Goal: Information Seeking & Learning: Compare options

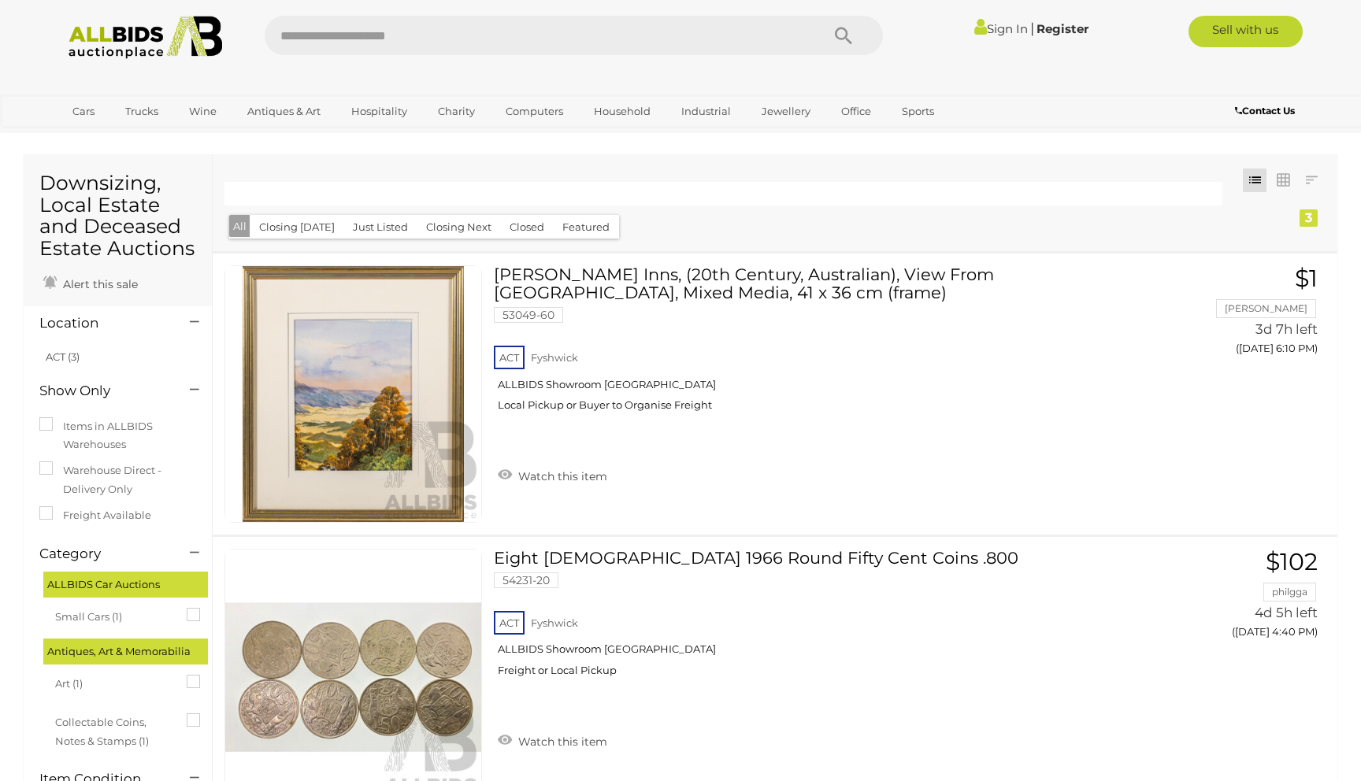
click at [131, 42] on img at bounding box center [145, 37] width 171 height 43
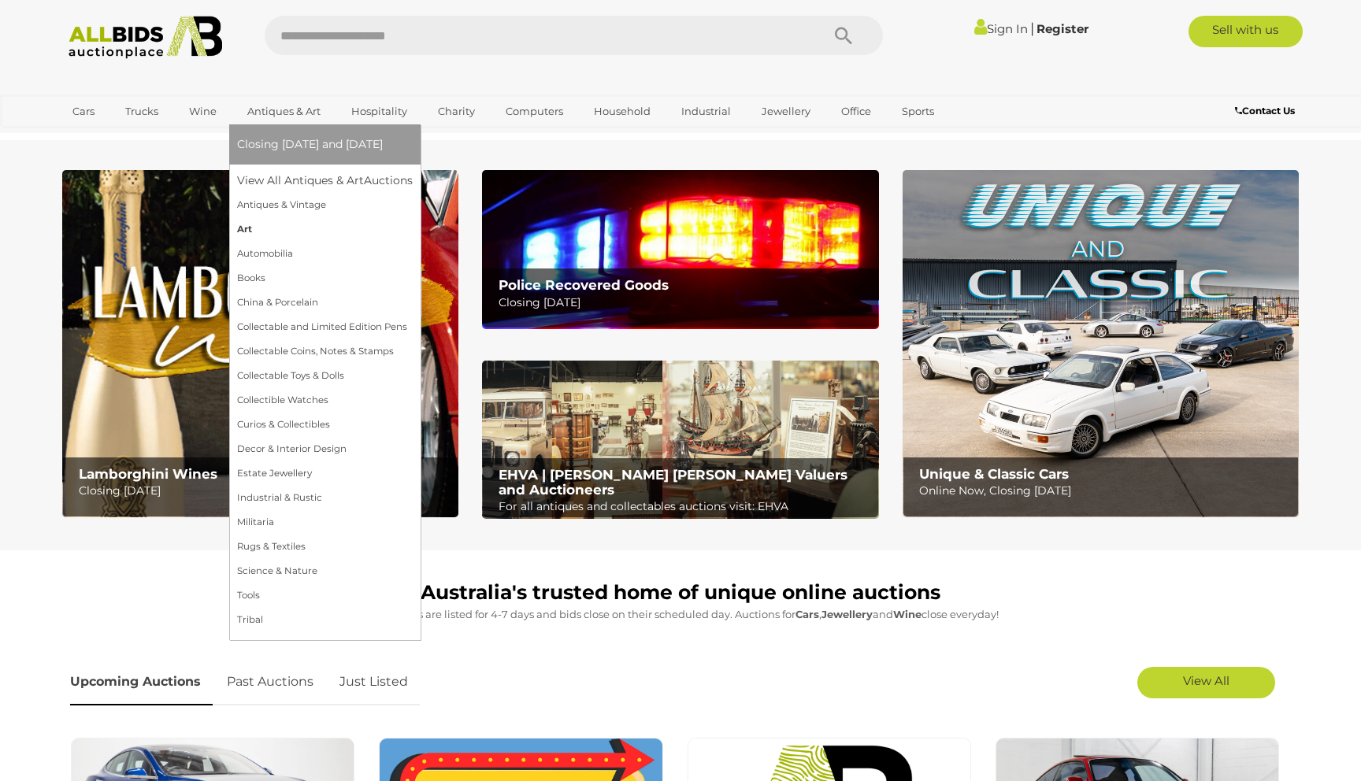
click at [284, 228] on link "Art" at bounding box center [325, 229] width 176 height 24
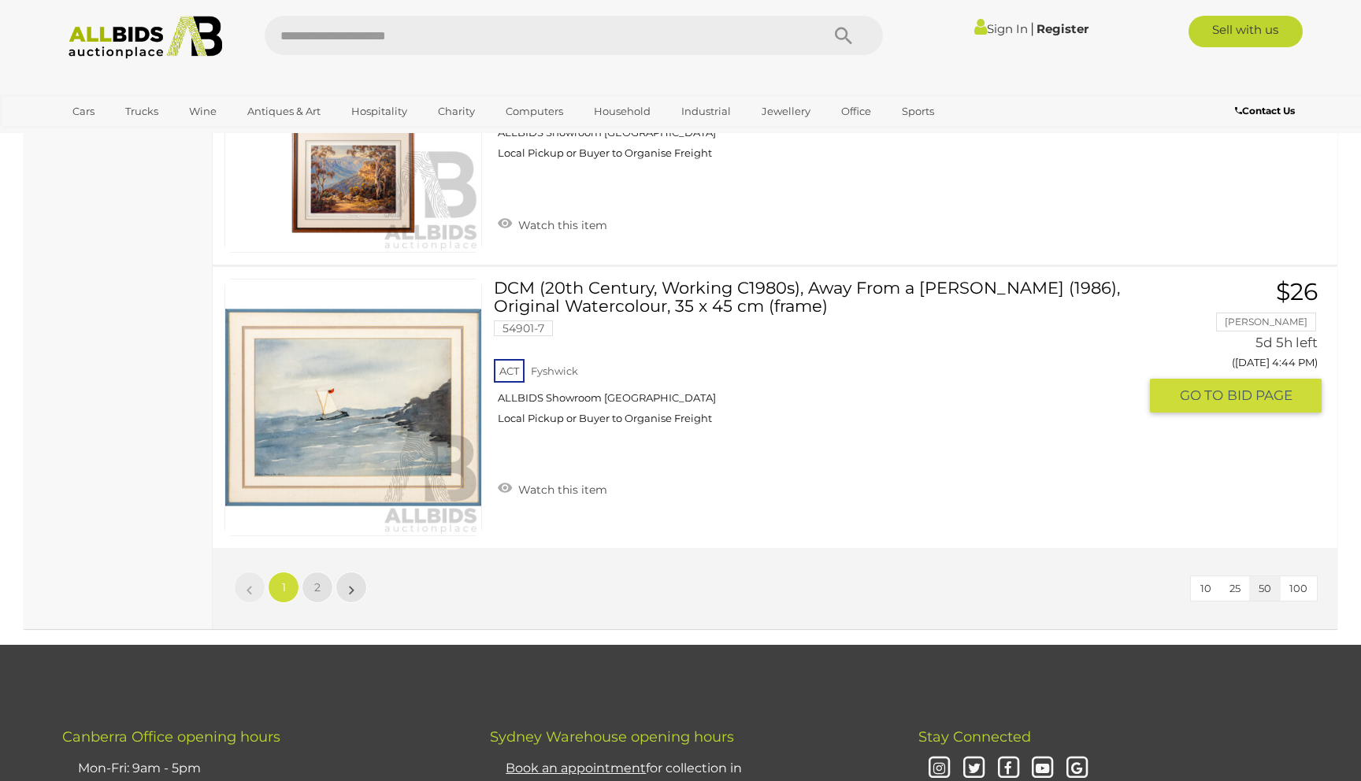
scroll to position [14017, 0]
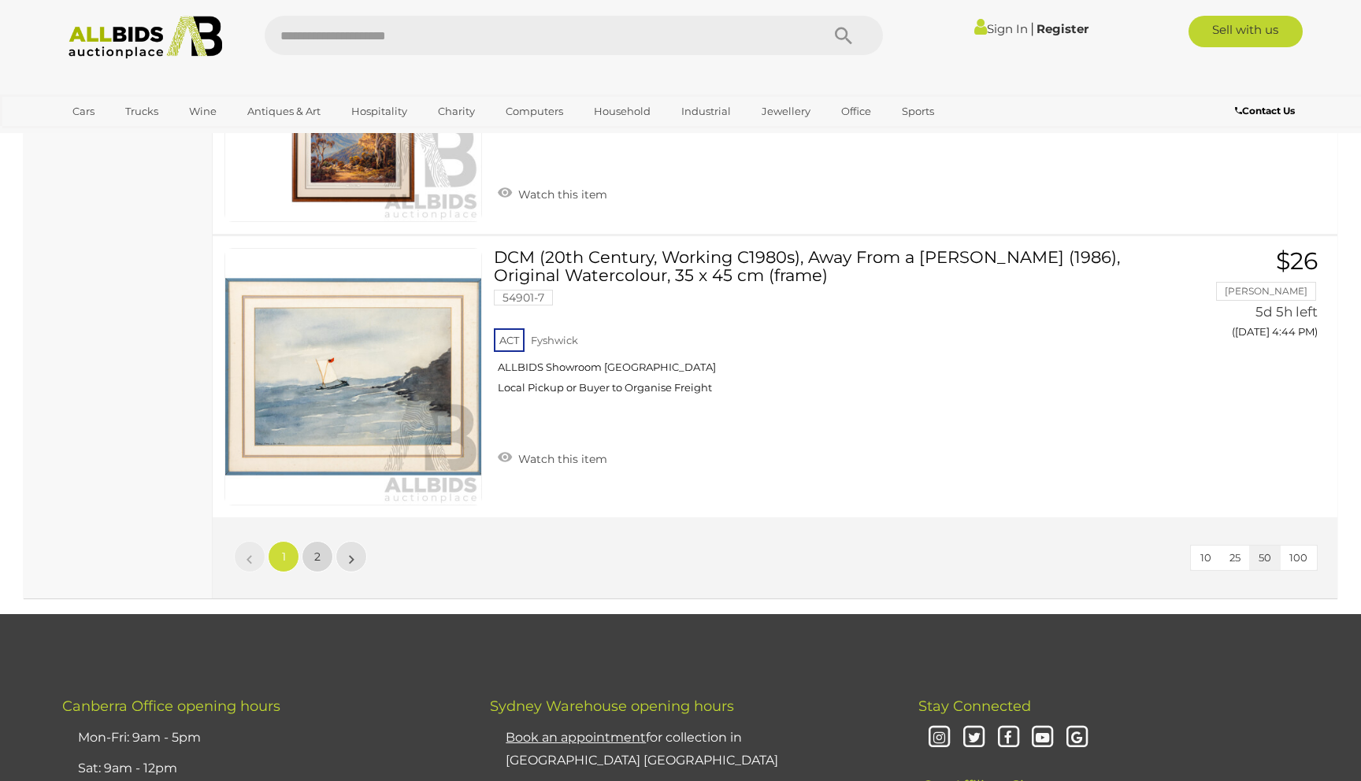
click at [309, 541] on link "2" at bounding box center [318, 557] width 32 height 32
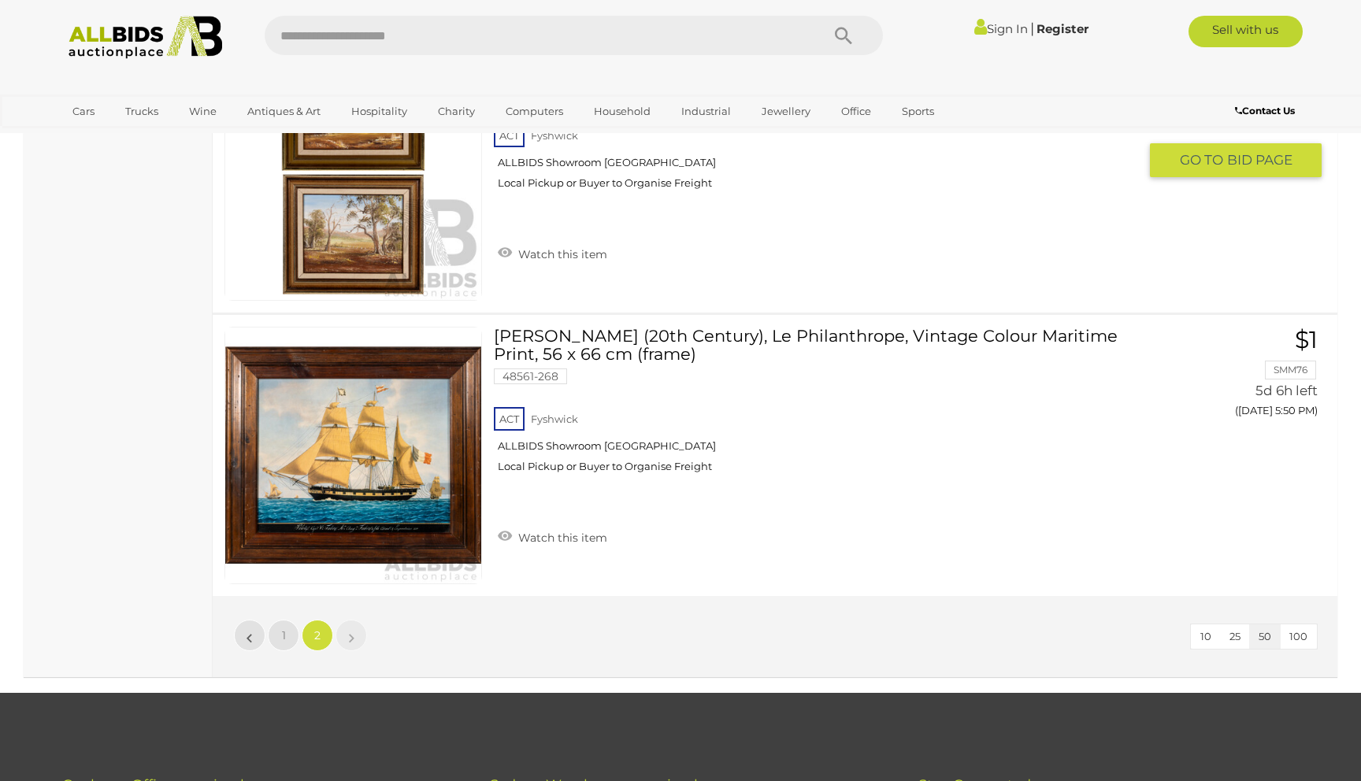
scroll to position [9781, 0]
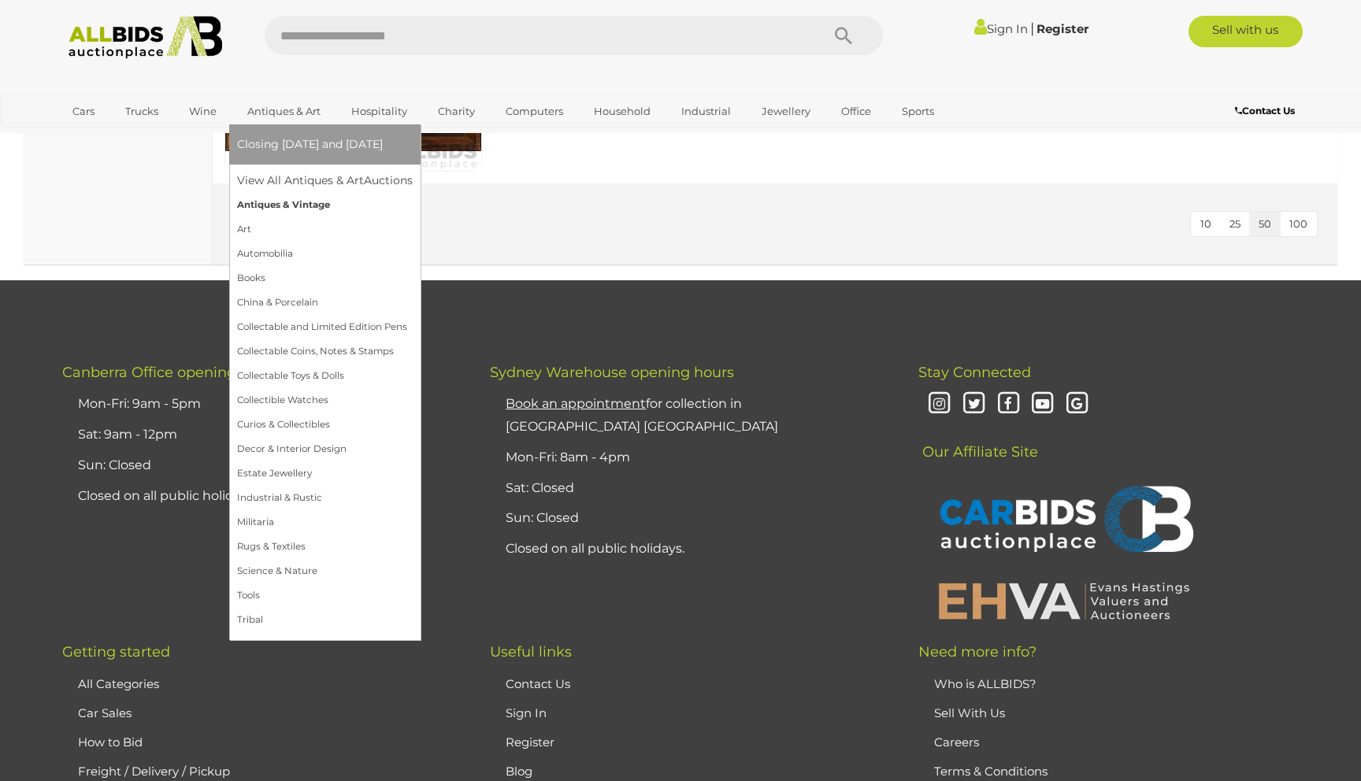
click at [298, 211] on link "Antiques & Vintage" at bounding box center [325, 205] width 176 height 24
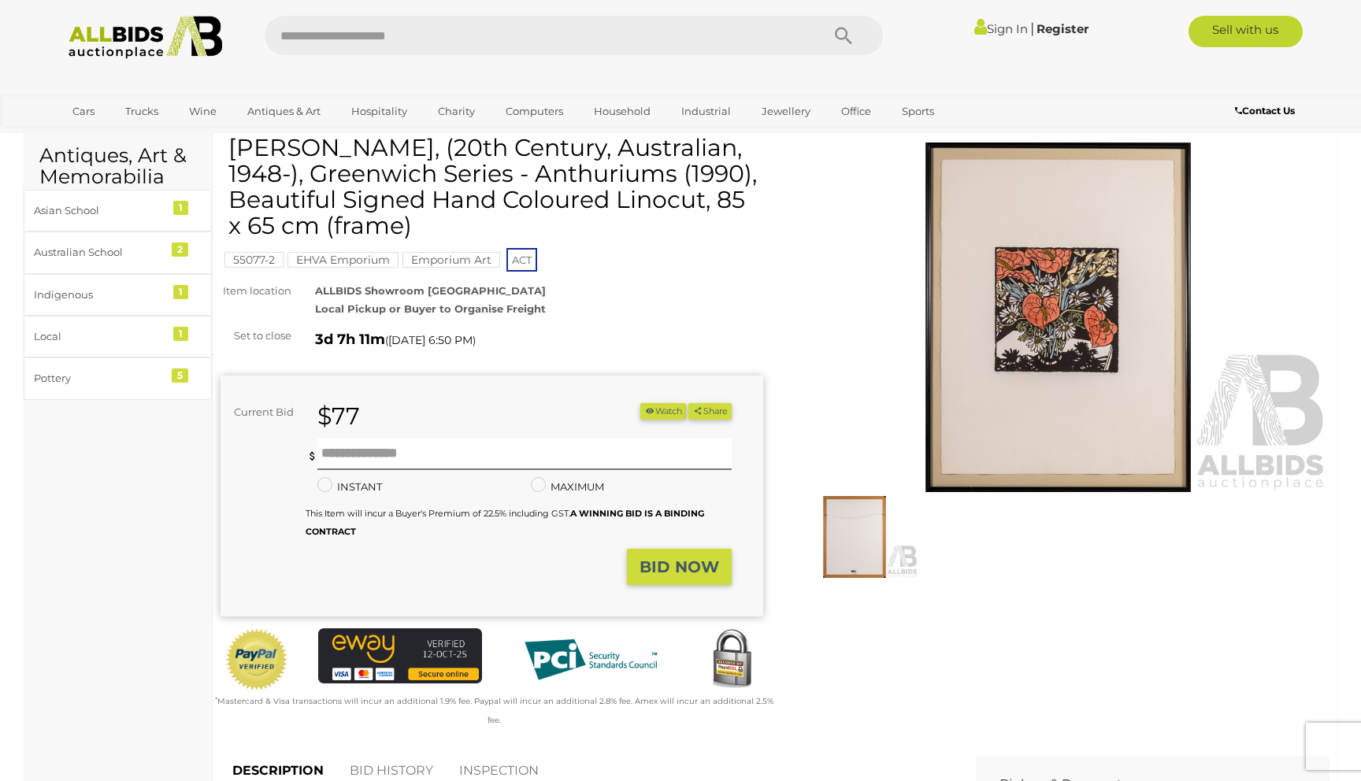
scroll to position [55, 0]
click at [849, 532] on img at bounding box center [855, 536] width 128 height 83
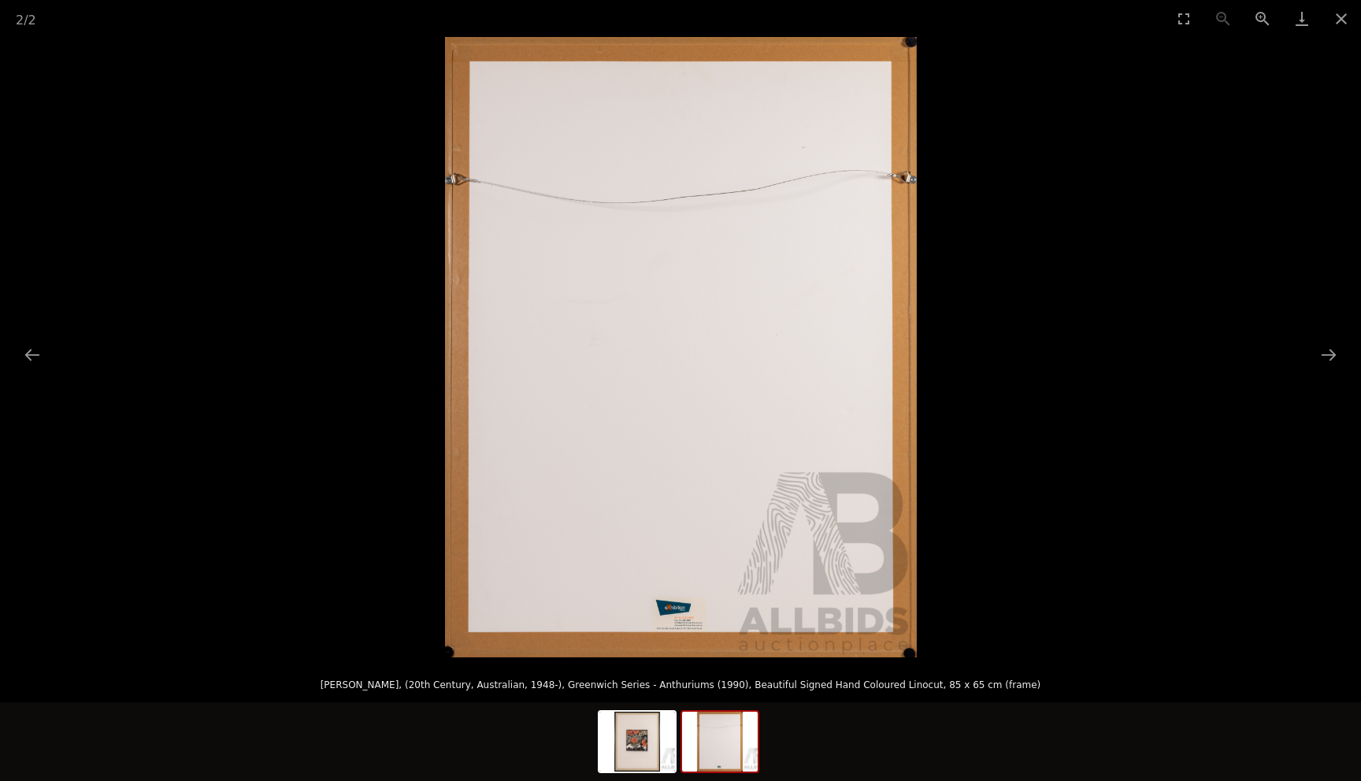
click at [677, 645] on img at bounding box center [681, 347] width 472 height 621
click at [1340, 21] on button "Close gallery" at bounding box center [1340, 18] width 39 height 37
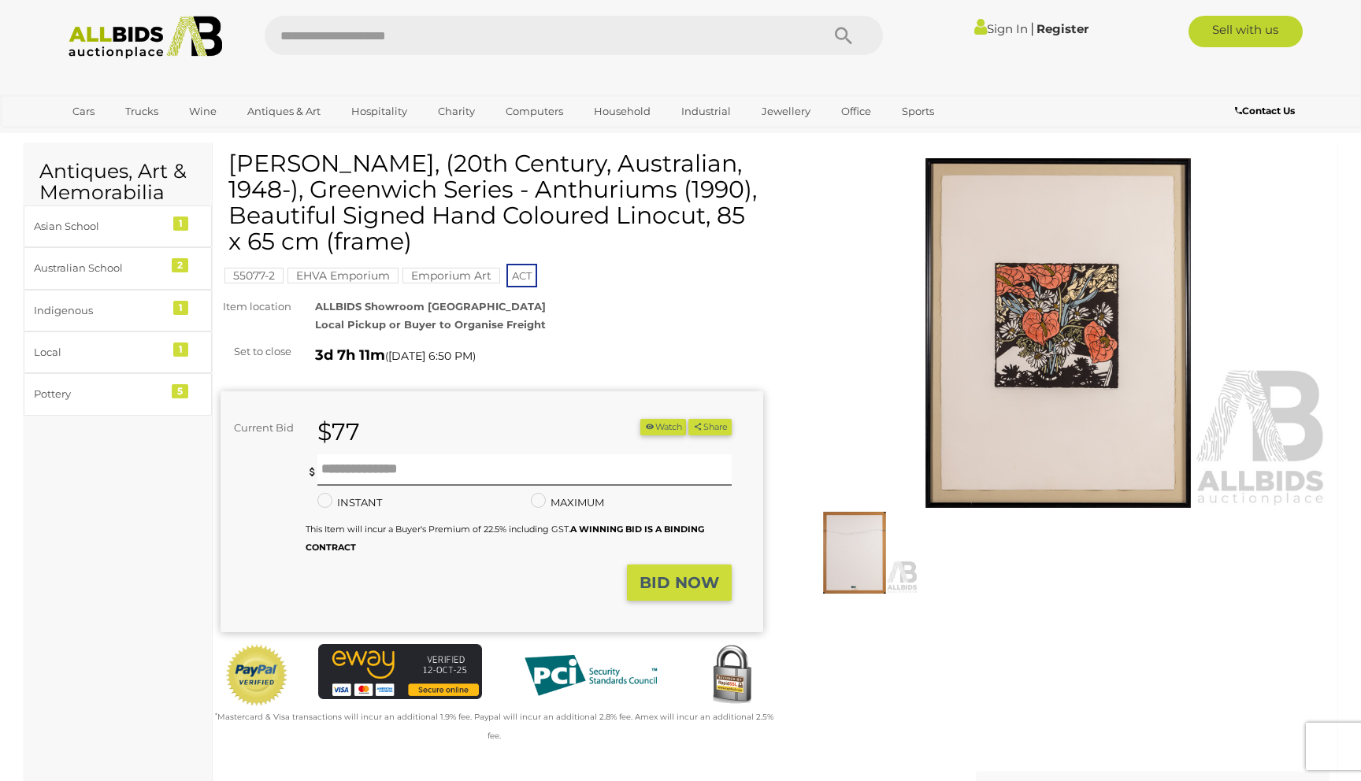
scroll to position [10, 0]
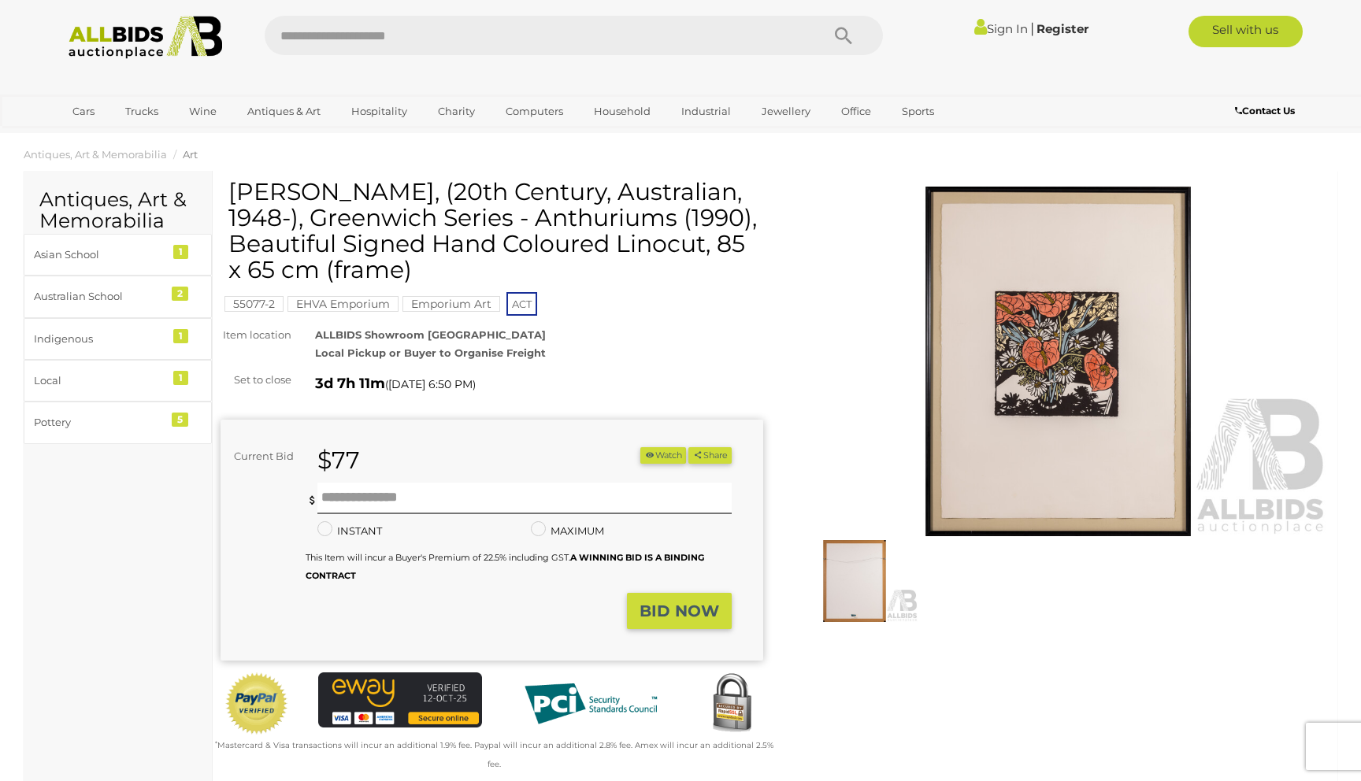
click at [348, 189] on h1 "David Preston, (20th Century, Australian, 1948-), Greenwich Series - Anthuriums…" at bounding box center [493, 231] width 531 height 104
drag, startPoint x: 348, startPoint y: 189, endPoint x: 269, endPoint y: 187, distance: 79.6
click at [269, 187] on h1 "David Preston, (20th Century, Australian, 1948-), Greenwich Series - Anthuriums…" at bounding box center [493, 231] width 531 height 104
copy h1 "David Preston"
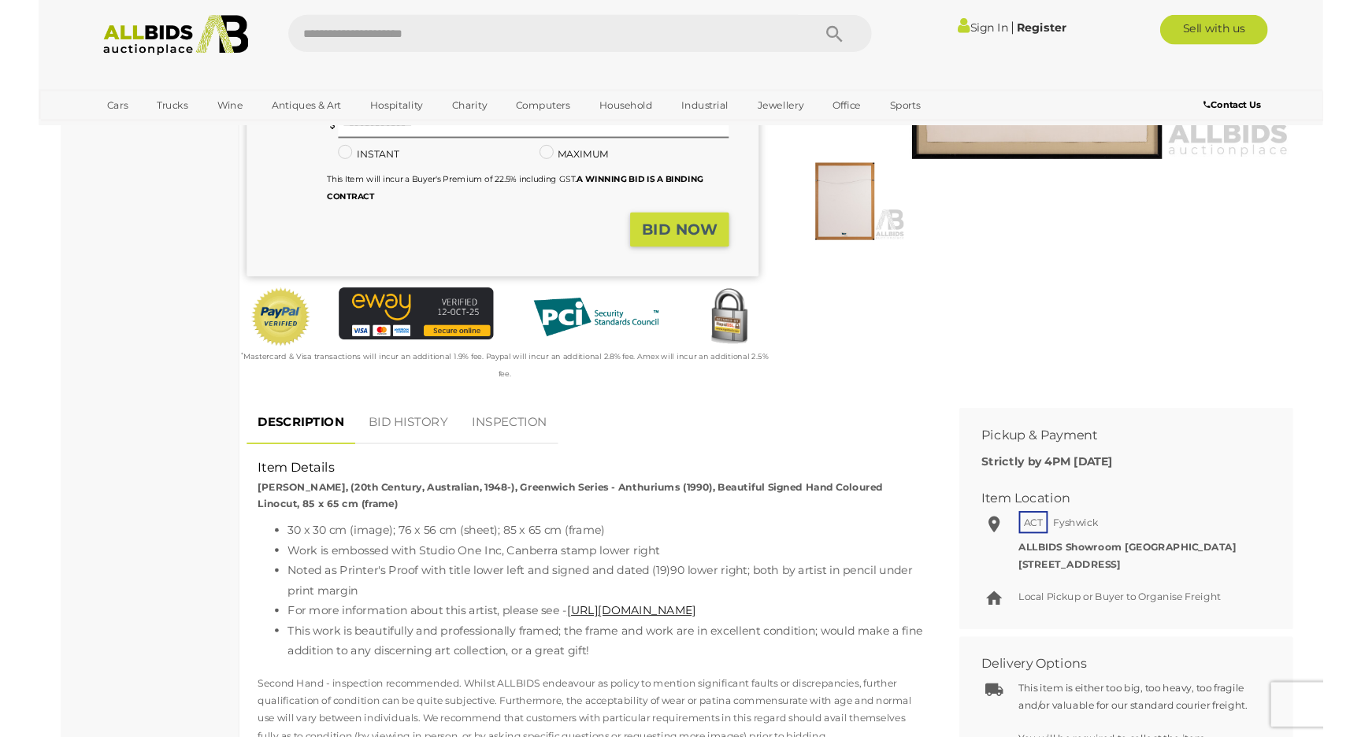
scroll to position [0, 0]
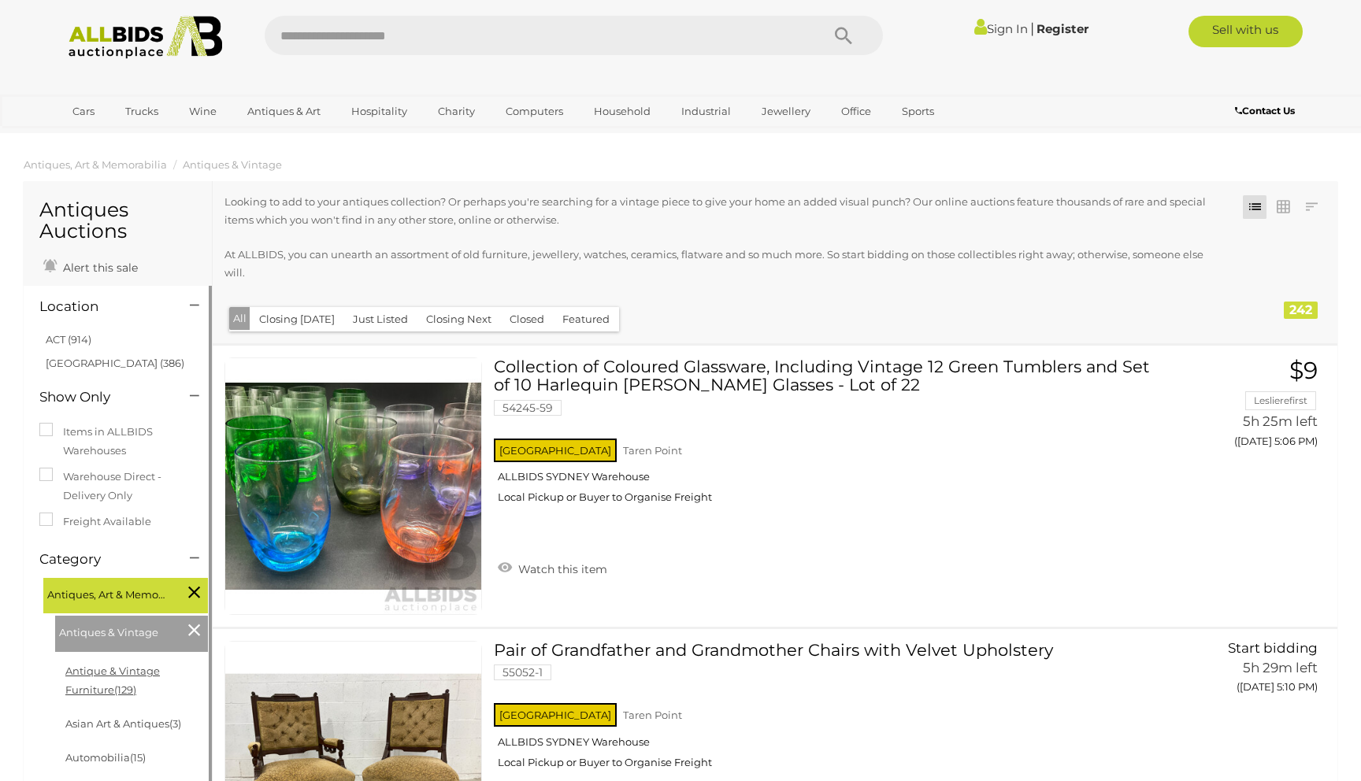
click at [148, 677] on link "Antique & Vintage Furniture (129)" at bounding box center [112, 680] width 95 height 31
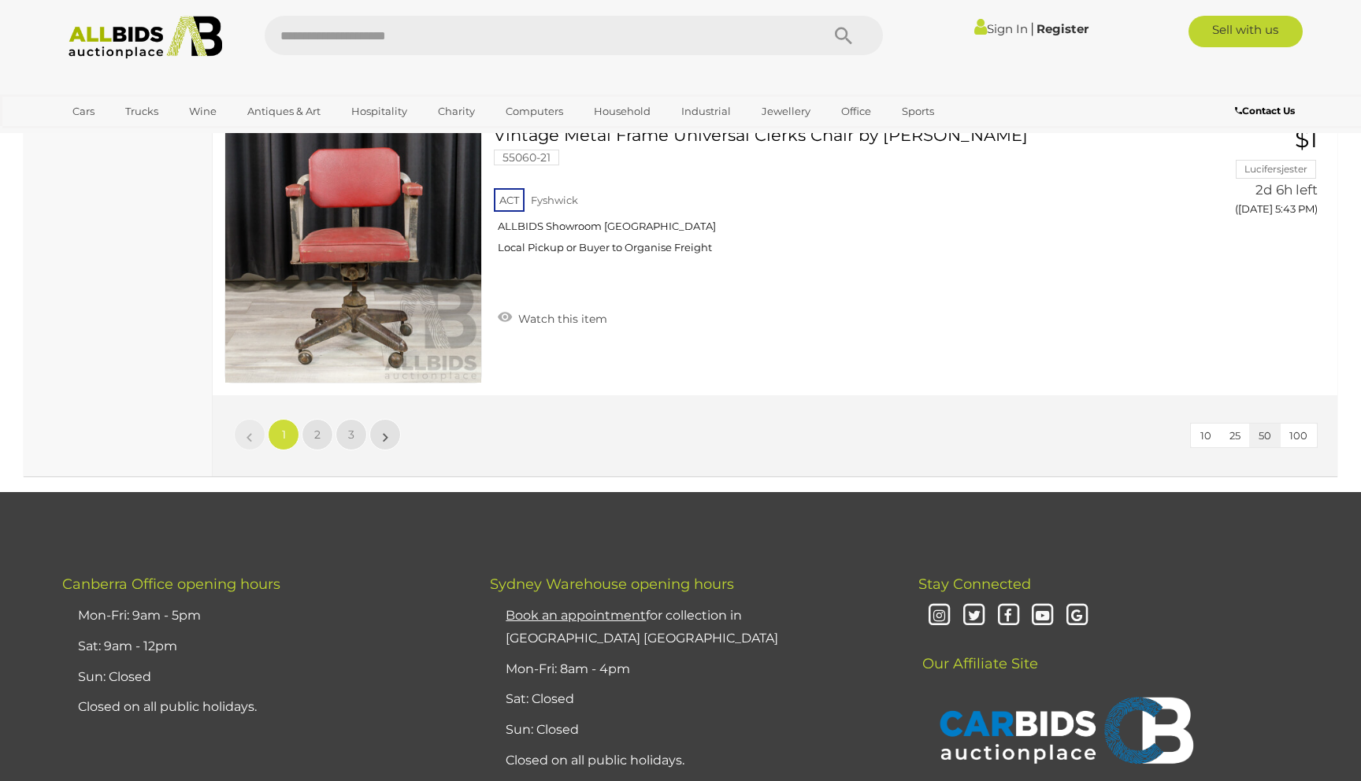
scroll to position [14024, 0]
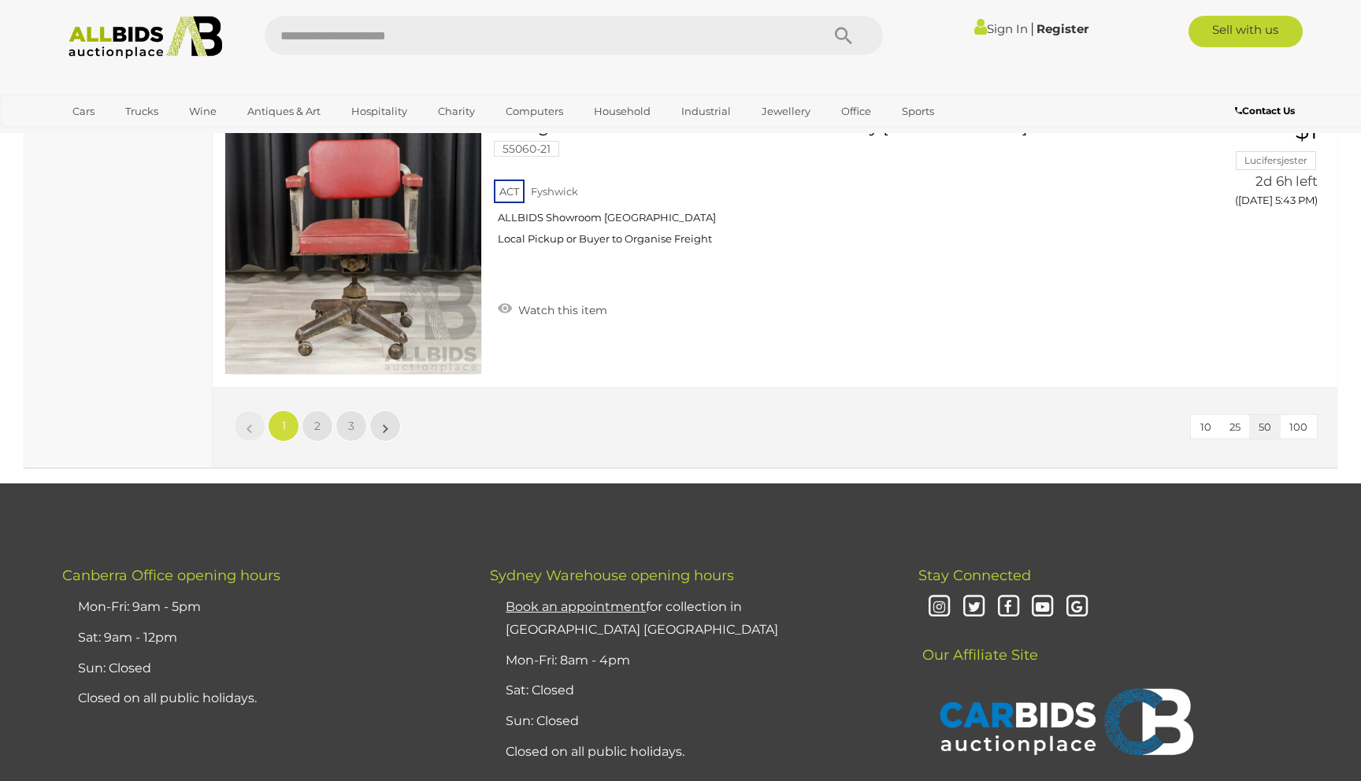
click at [307, 410] on div "10 25 50 100 « 1 2 3 »" at bounding box center [775, 427] width 1125 height 81
click at [313, 422] on link "2" at bounding box center [318, 426] width 32 height 32
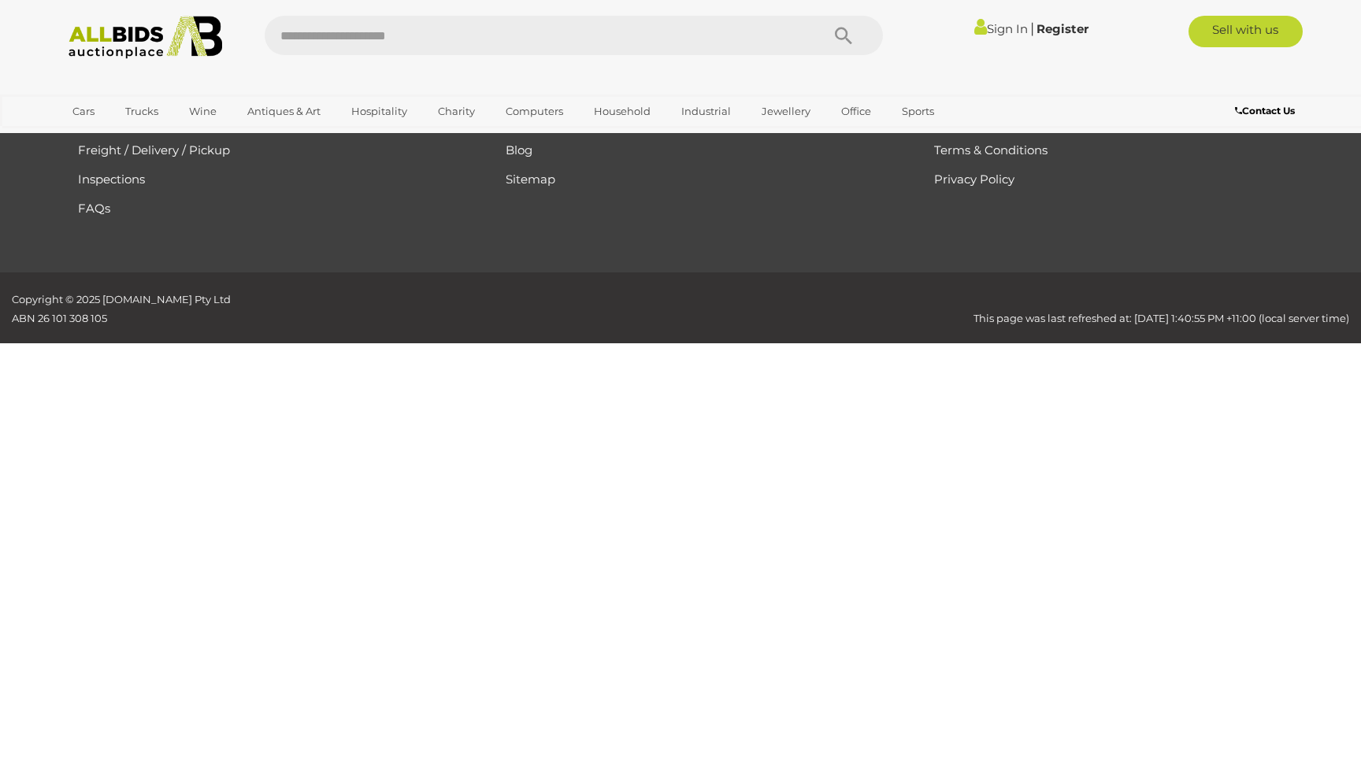
scroll to position [77, 0]
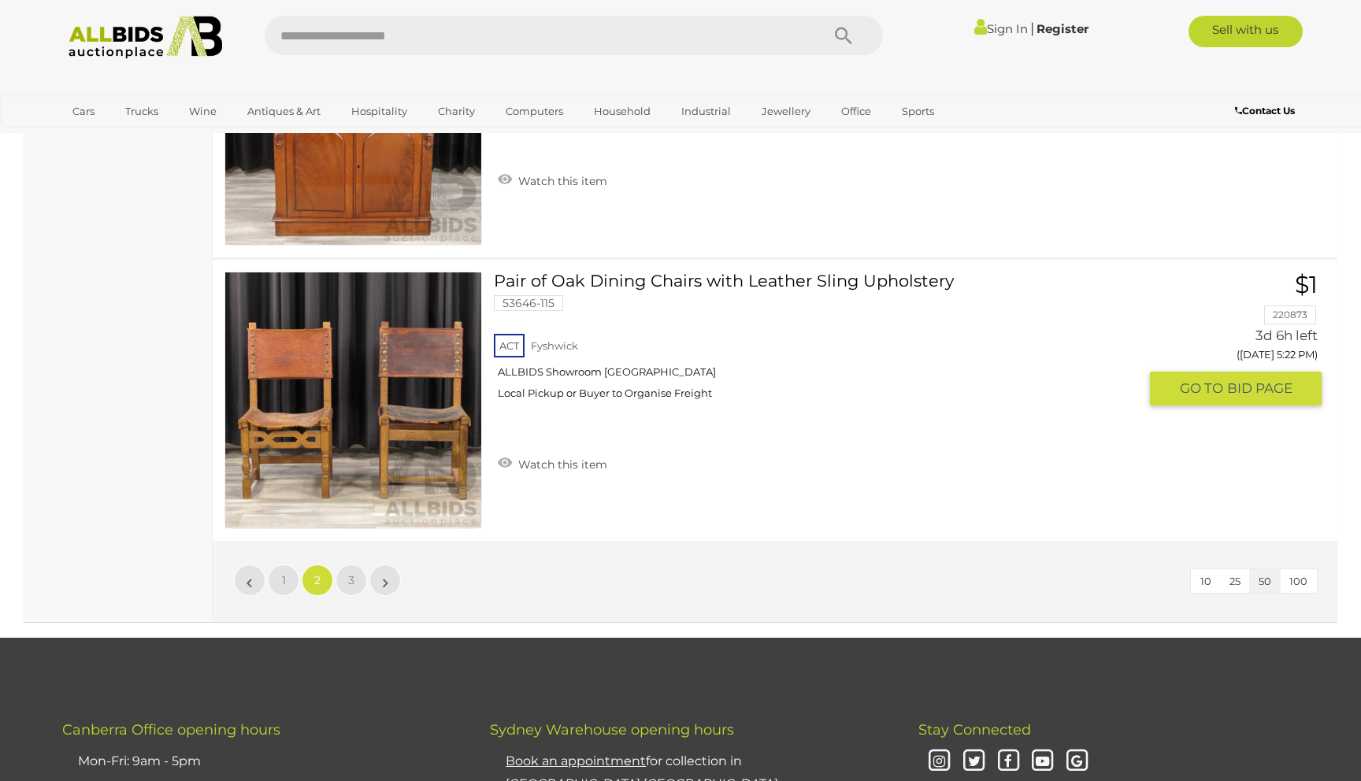
scroll to position [13903, 0]
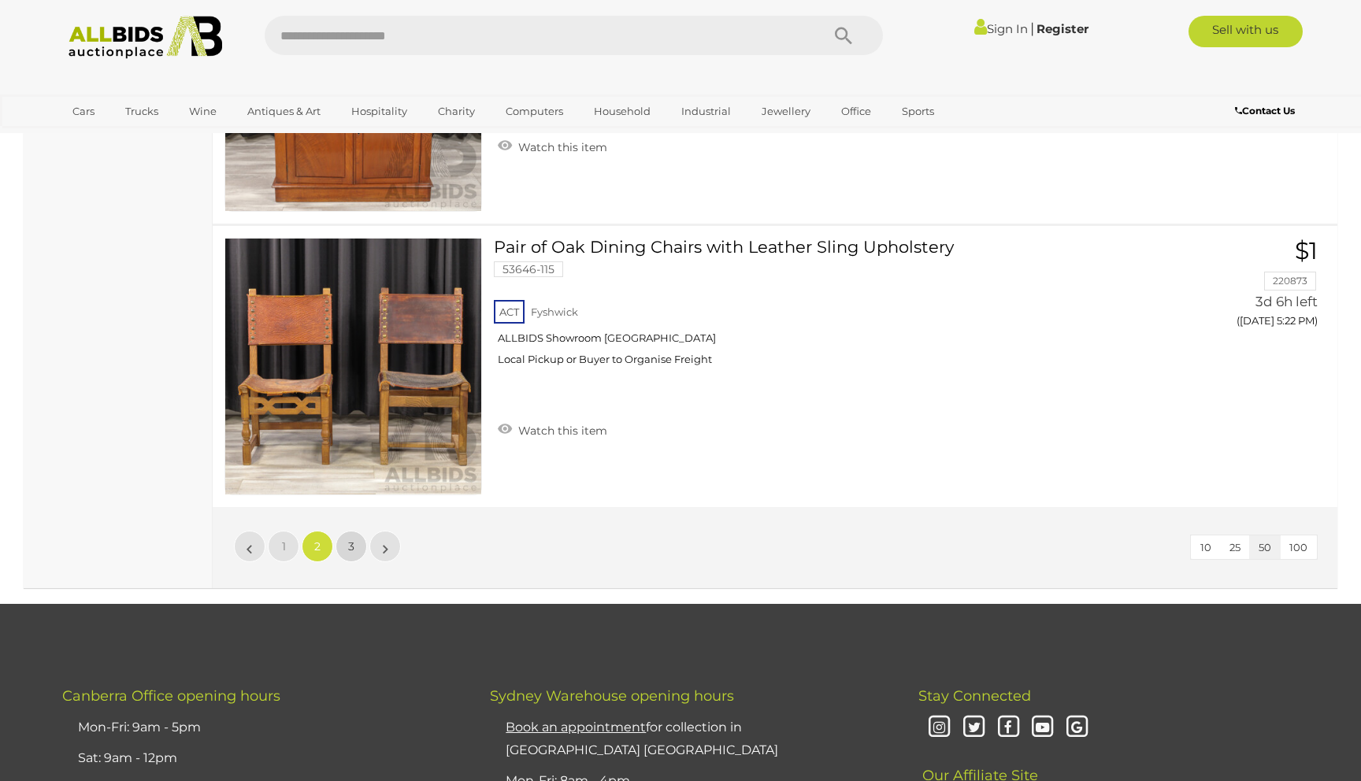
click at [347, 538] on link "3" at bounding box center [351, 547] width 32 height 32
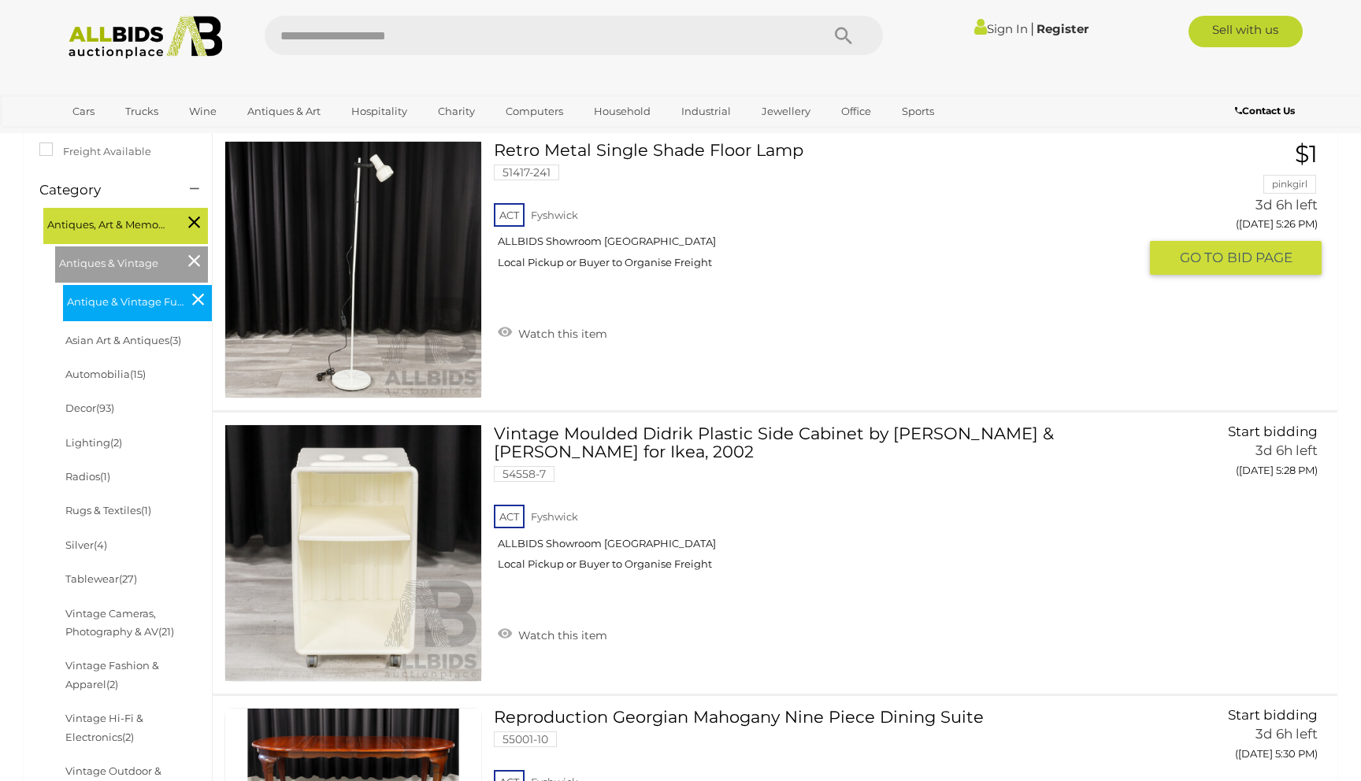
scroll to position [398, 0]
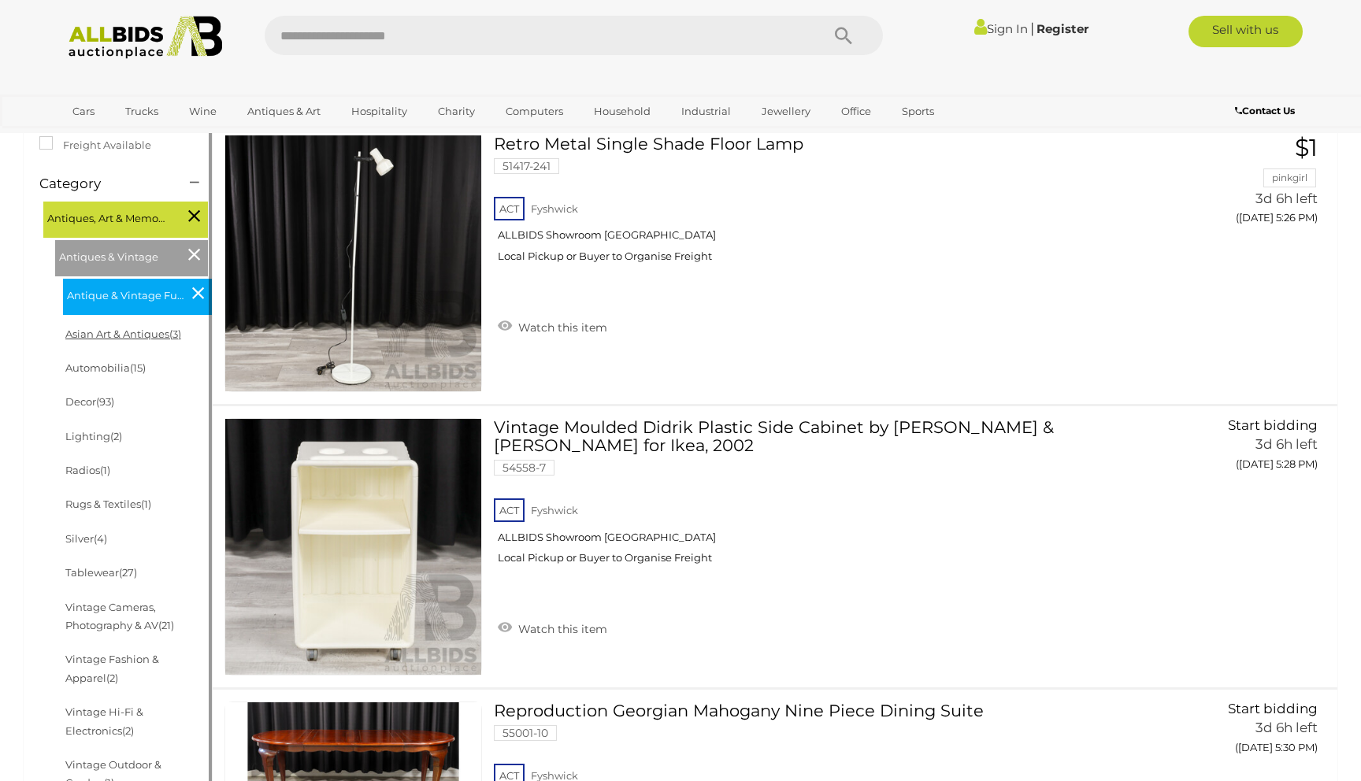
click at [154, 339] on link "Asian Art & Antiques (3)" at bounding box center [123, 334] width 116 height 13
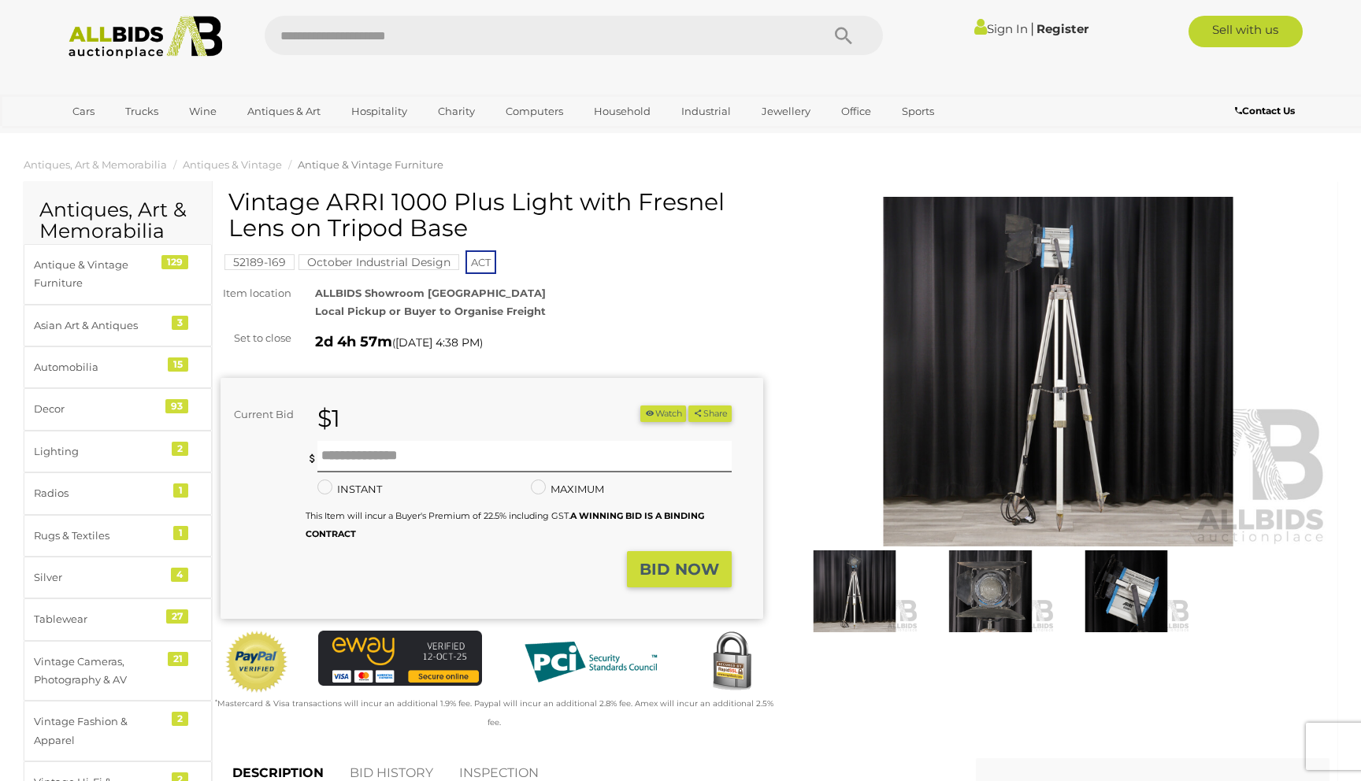
click at [868, 594] on img at bounding box center [855, 591] width 128 height 83
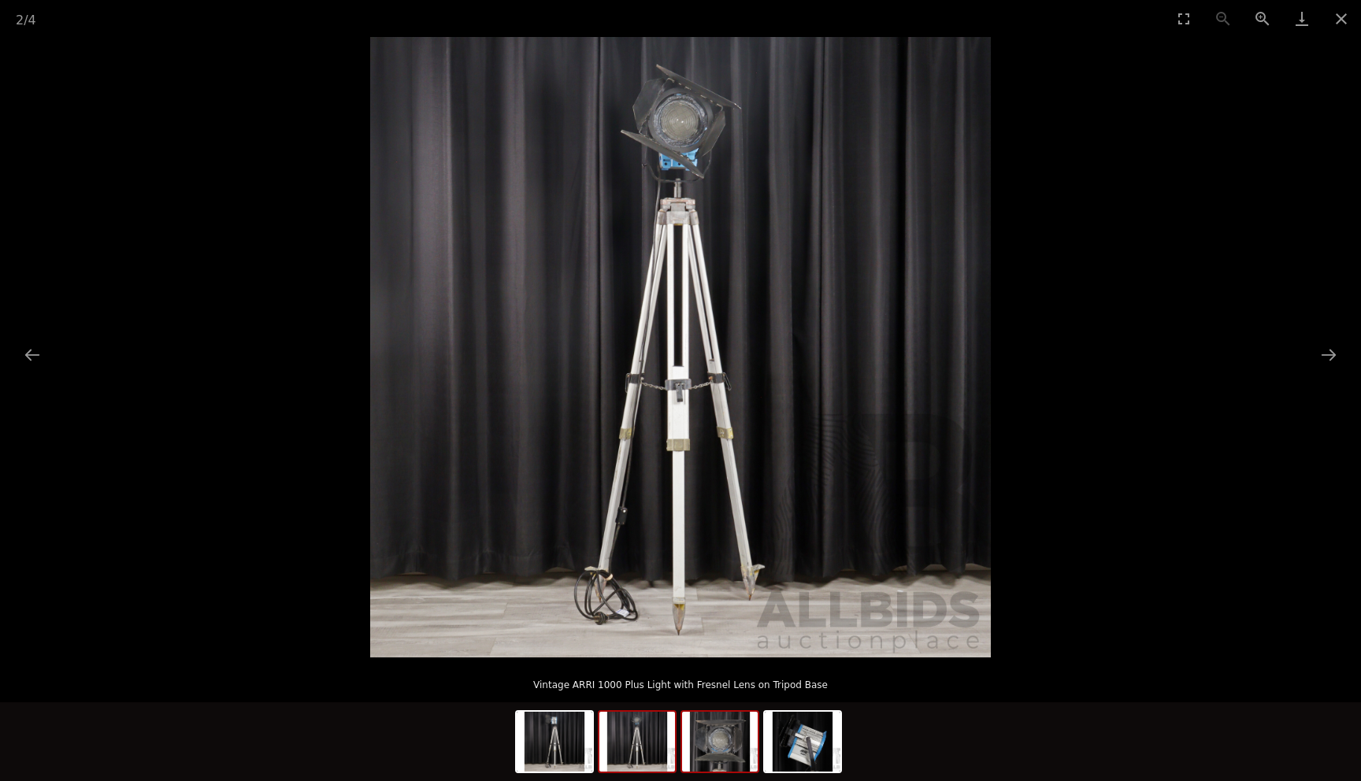
click at [690, 742] on img at bounding box center [720, 742] width 76 height 60
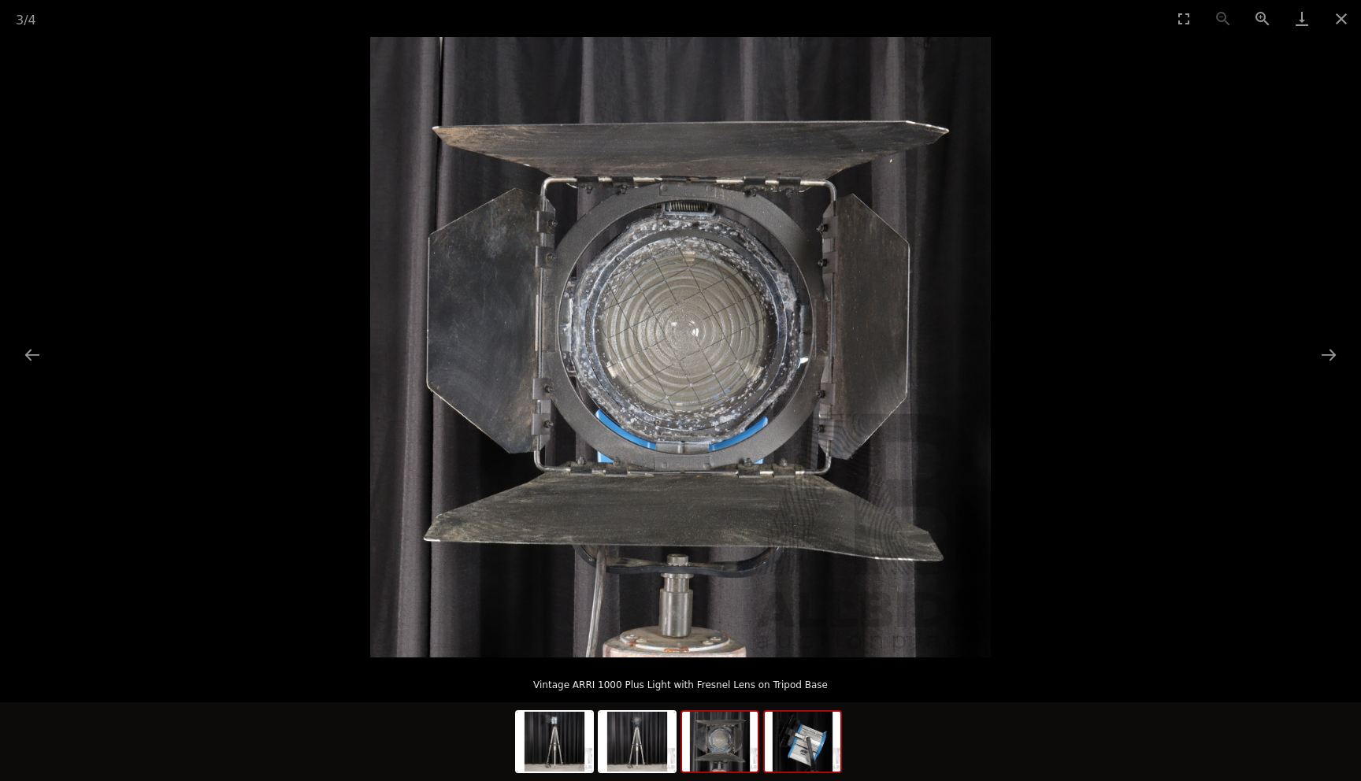
click at [798, 739] on img at bounding box center [803, 742] width 76 height 60
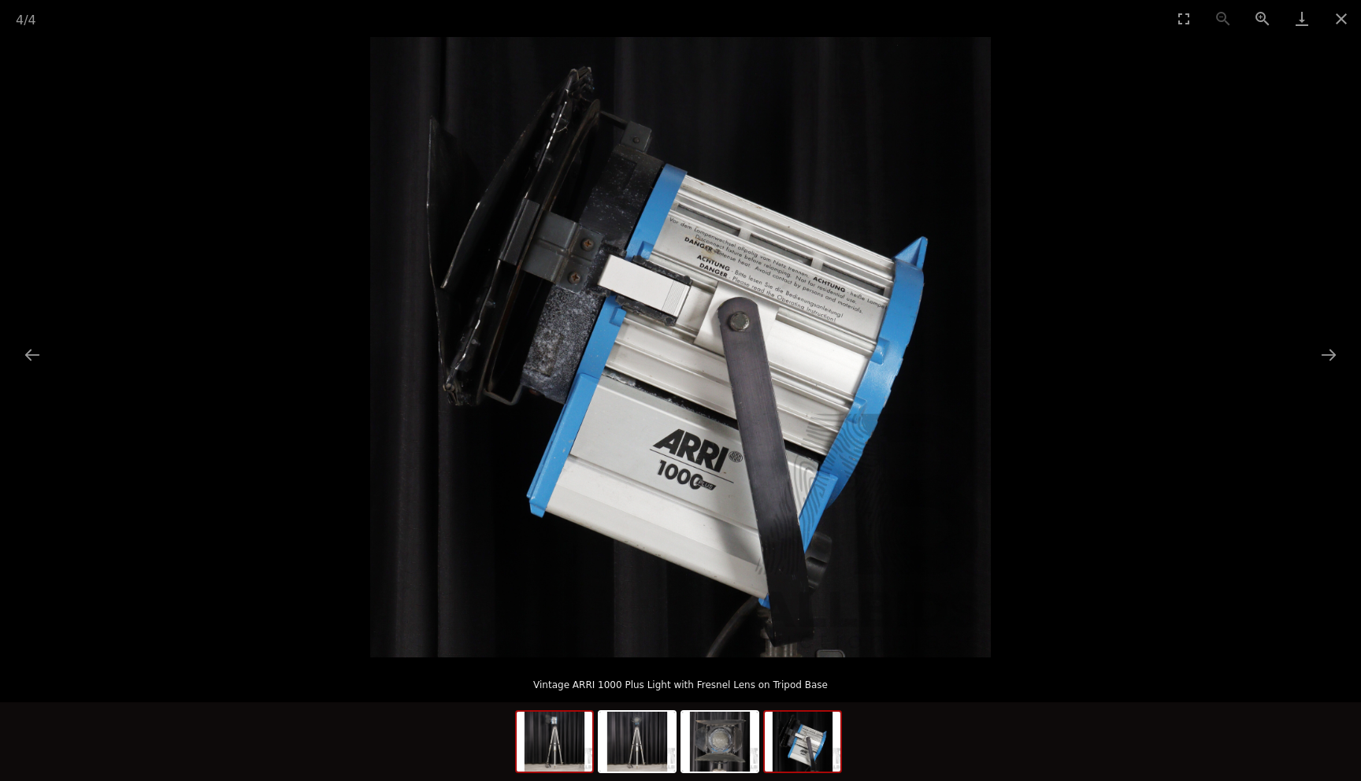
click at [559, 737] on img at bounding box center [555, 742] width 76 height 60
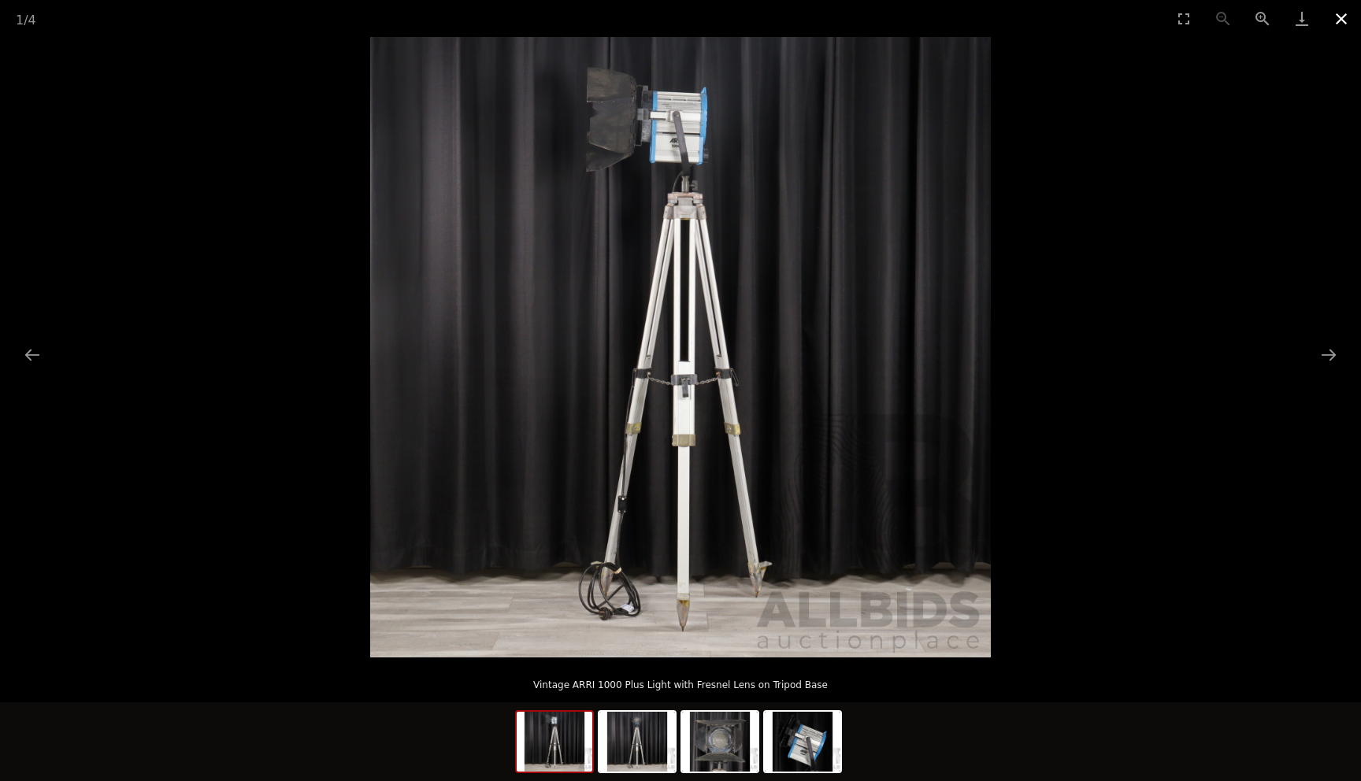
click at [1342, 19] on button "Close gallery" at bounding box center [1340, 18] width 39 height 37
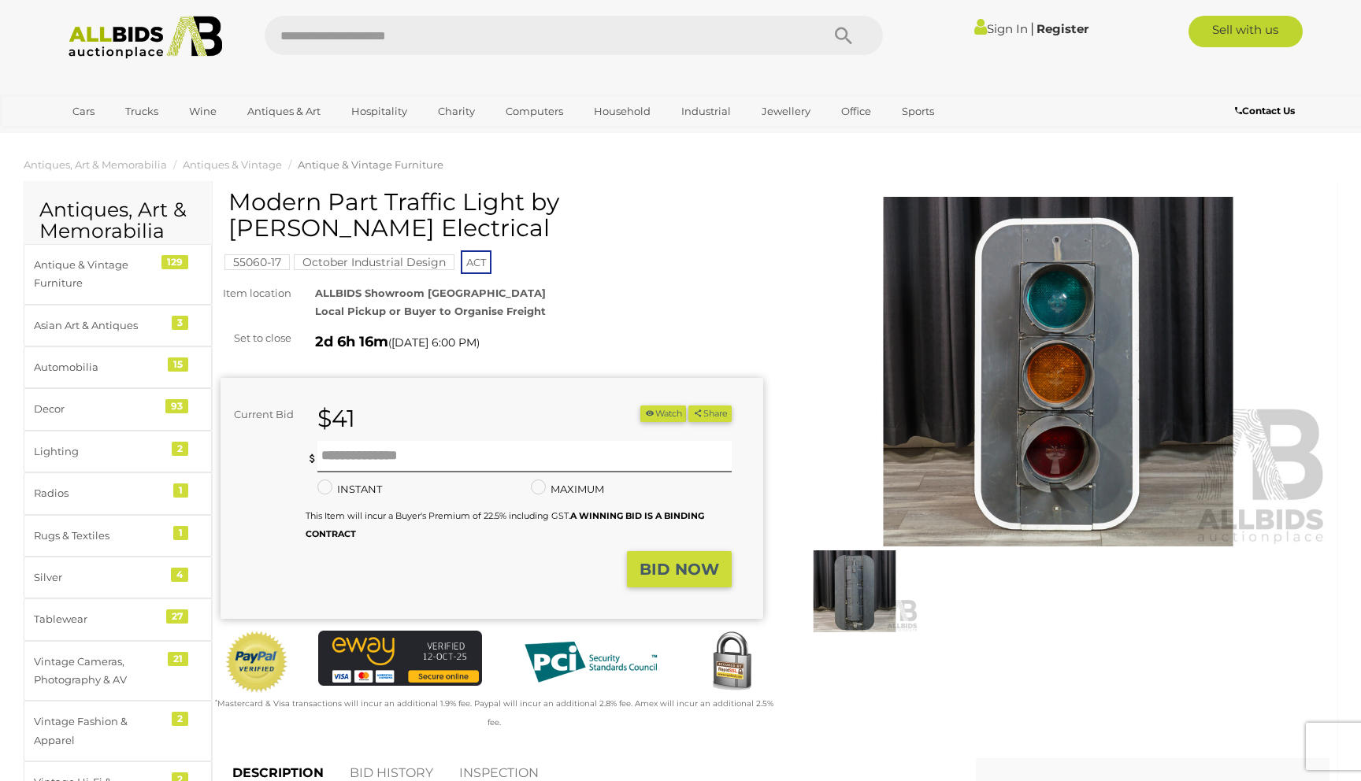
click at [858, 591] on img at bounding box center [855, 591] width 128 height 83
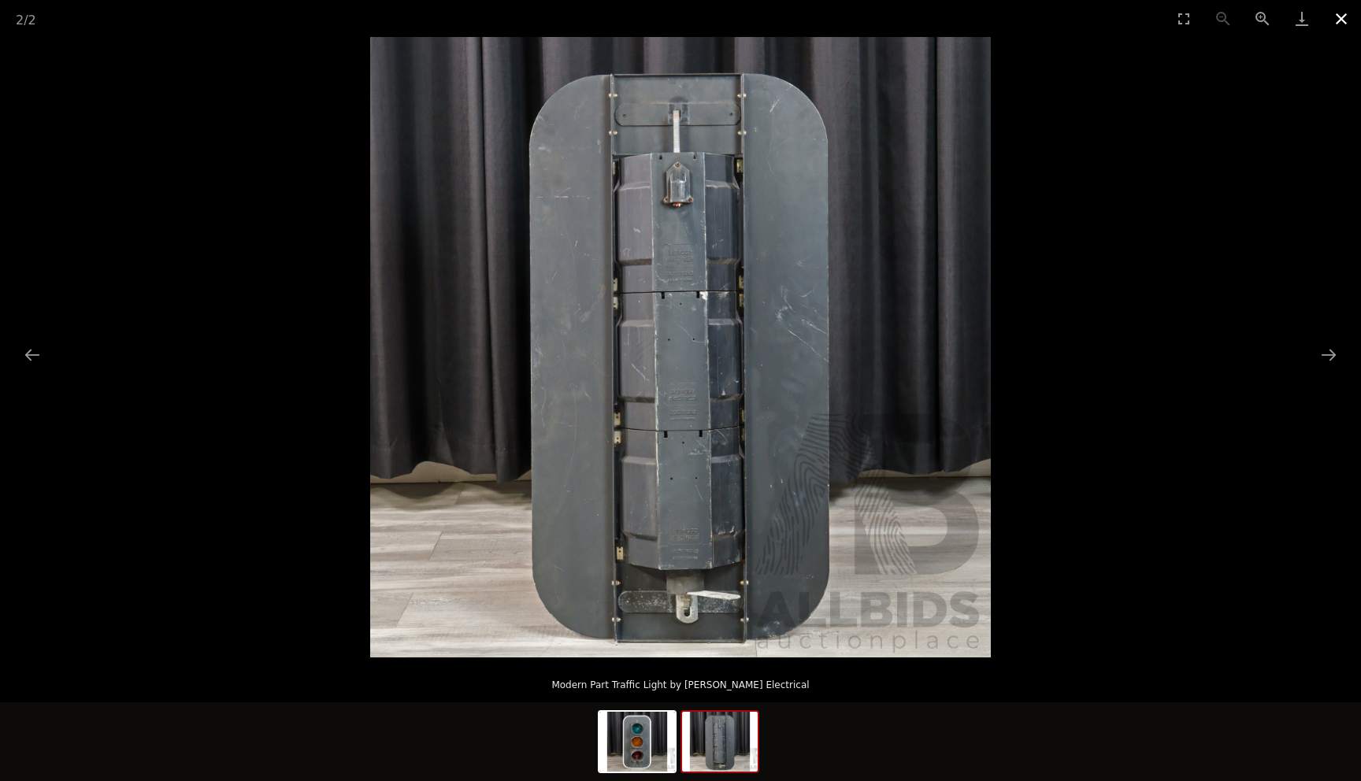
click at [1351, 20] on button "Close gallery" at bounding box center [1340, 18] width 39 height 37
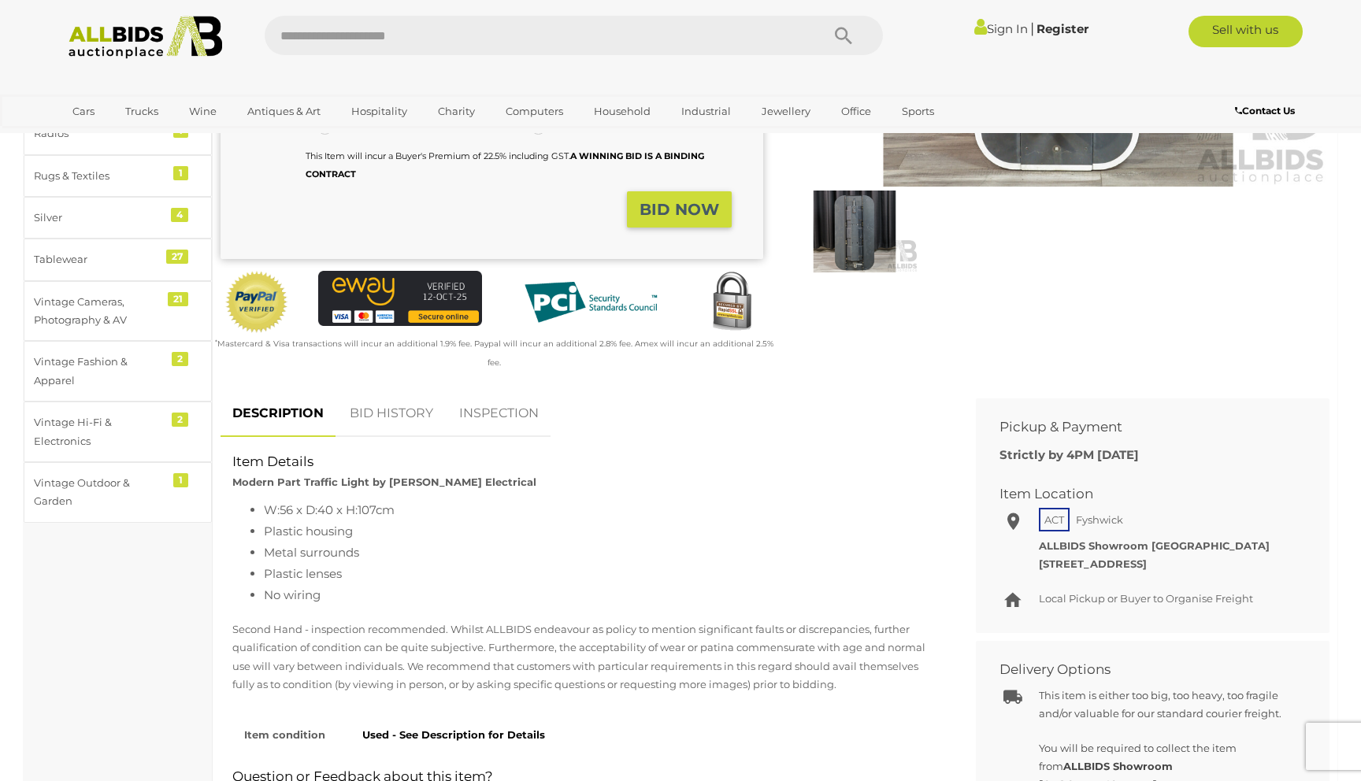
scroll to position [468, 0]
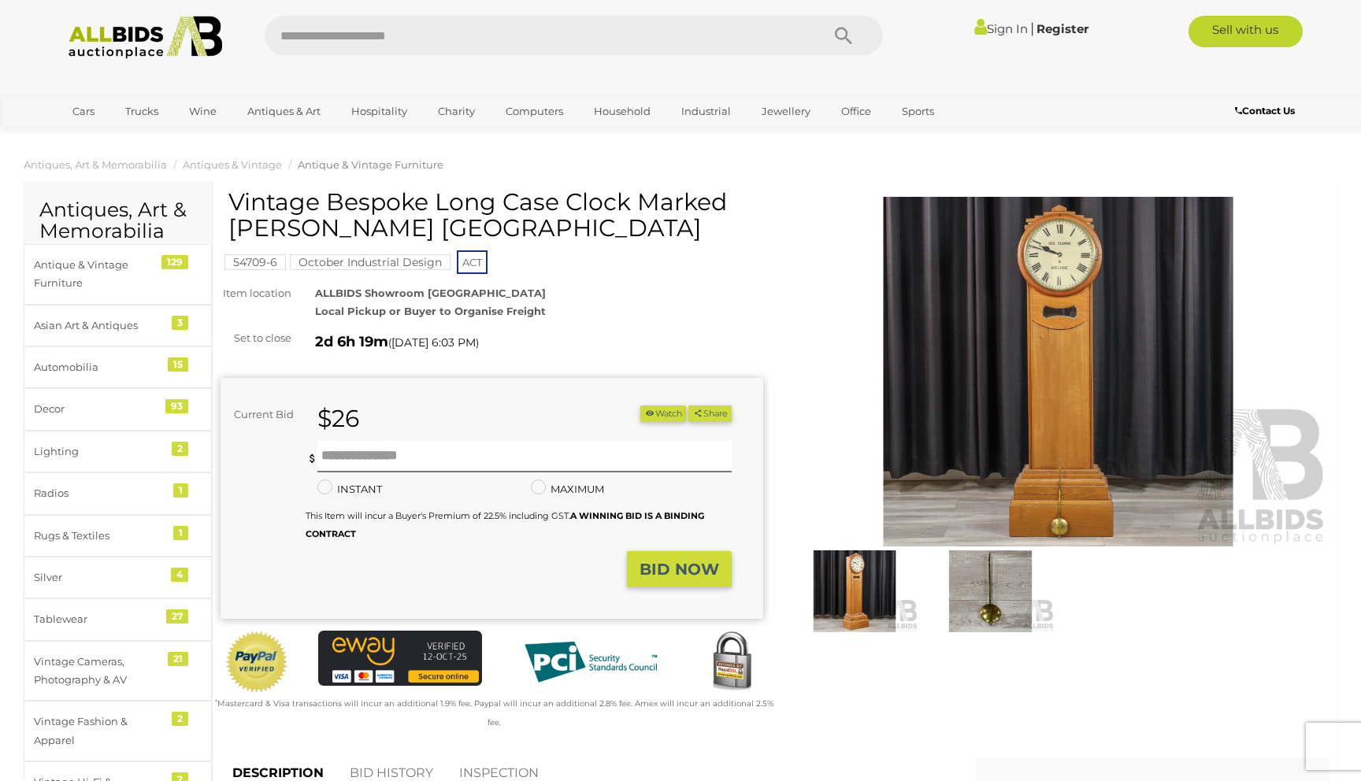
click at [1067, 272] on img at bounding box center [1058, 372] width 543 height 350
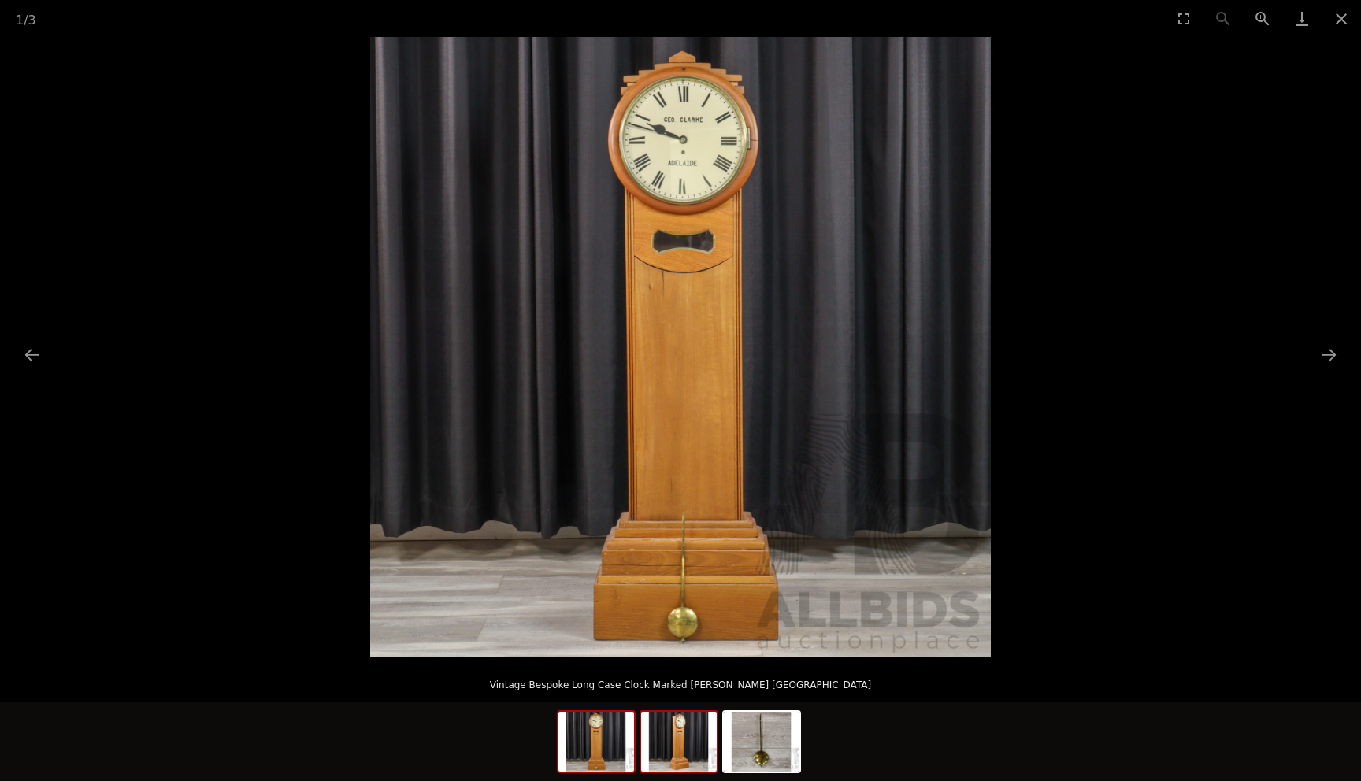
click at [681, 728] on img at bounding box center [679, 742] width 76 height 60
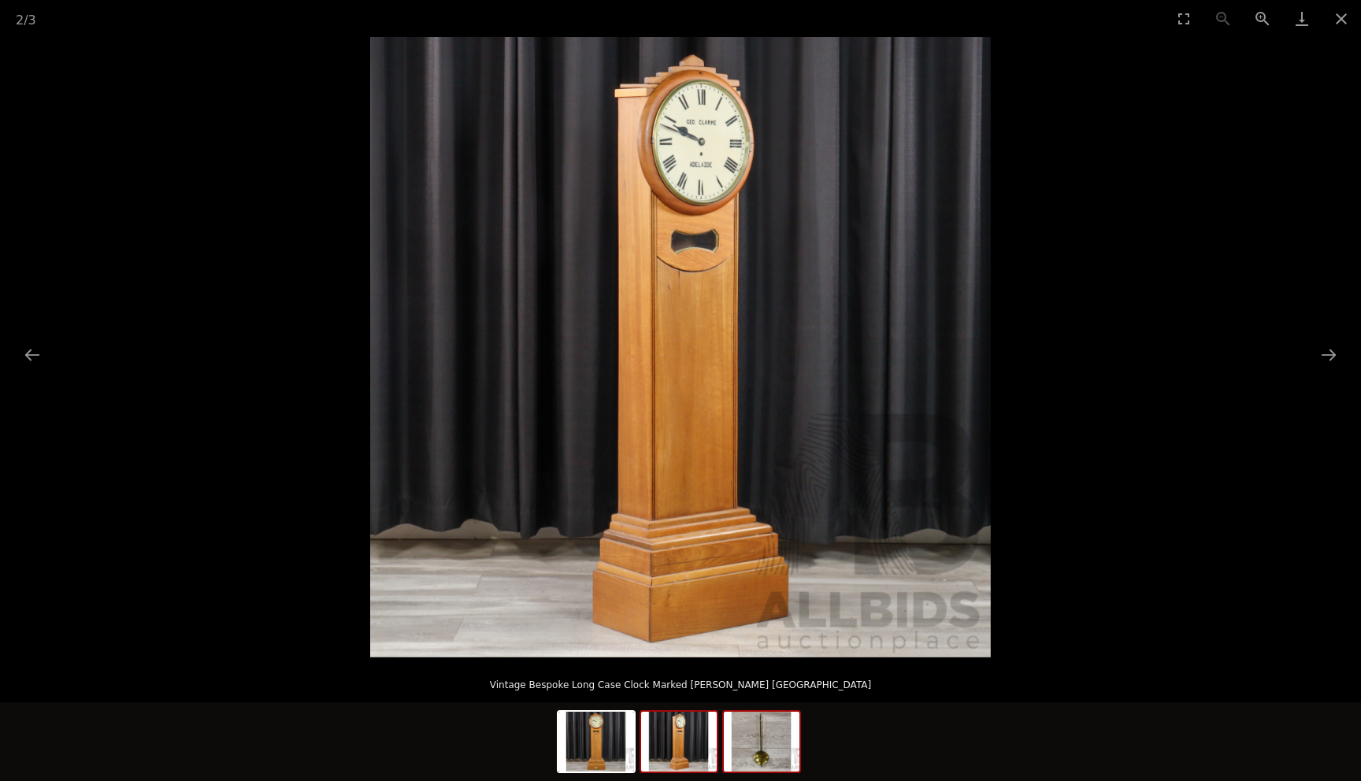
click at [753, 733] on img at bounding box center [762, 742] width 76 height 60
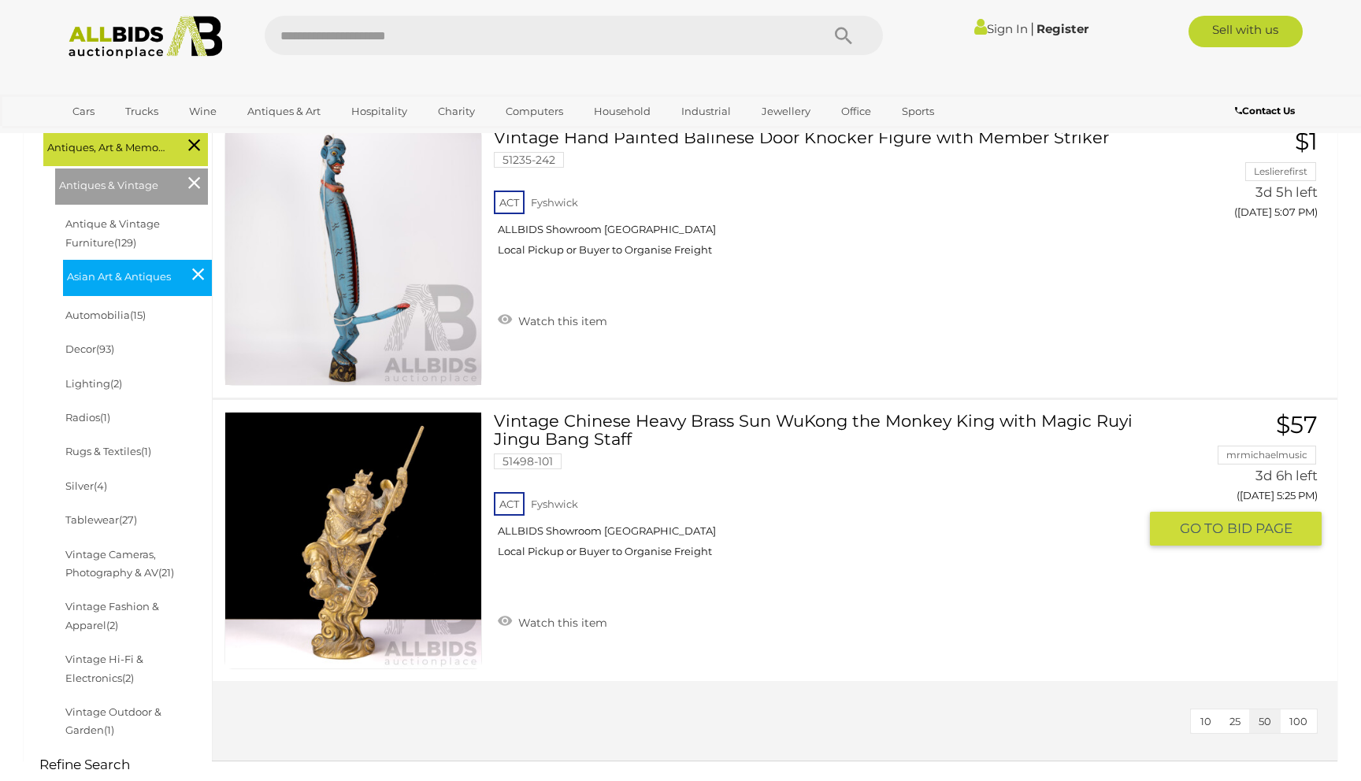
scroll to position [326, 0]
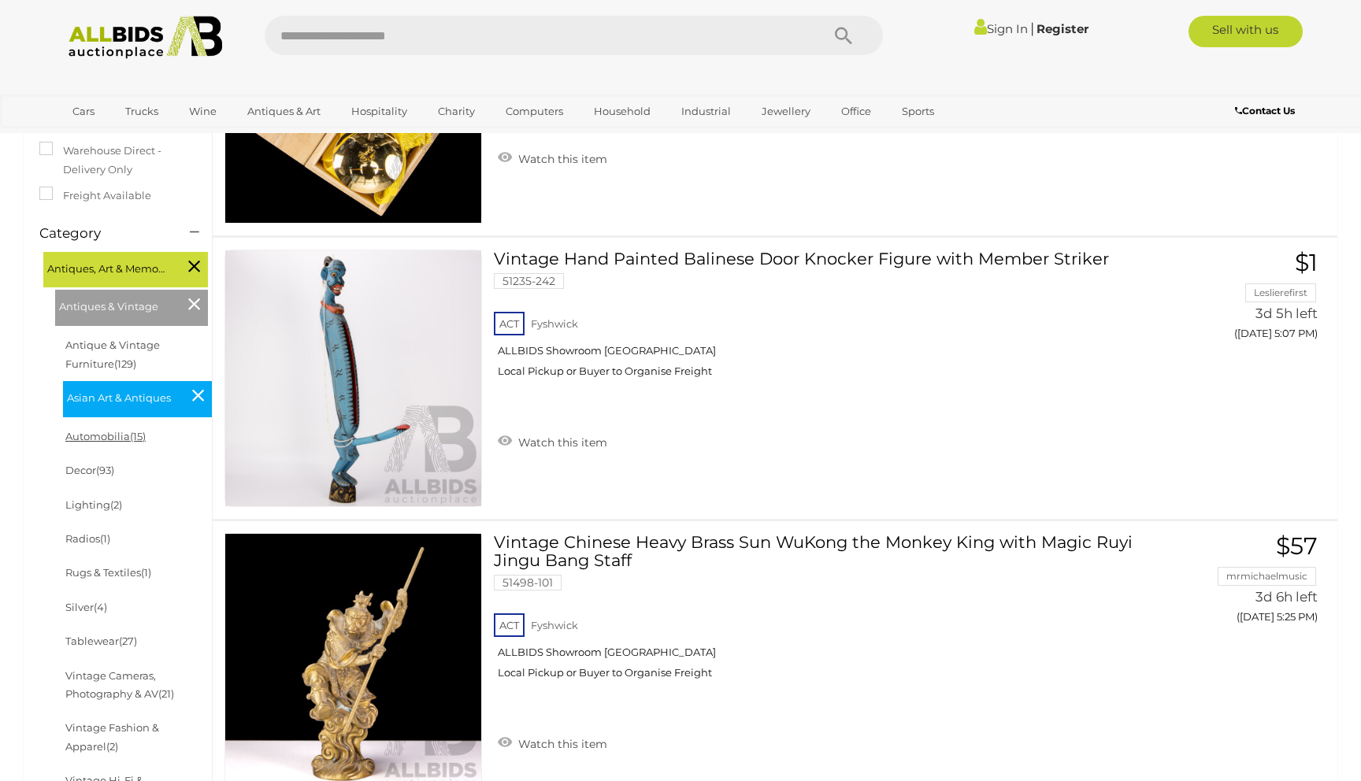
click at [108, 432] on link "Automobilia (15)" at bounding box center [105, 436] width 80 height 13
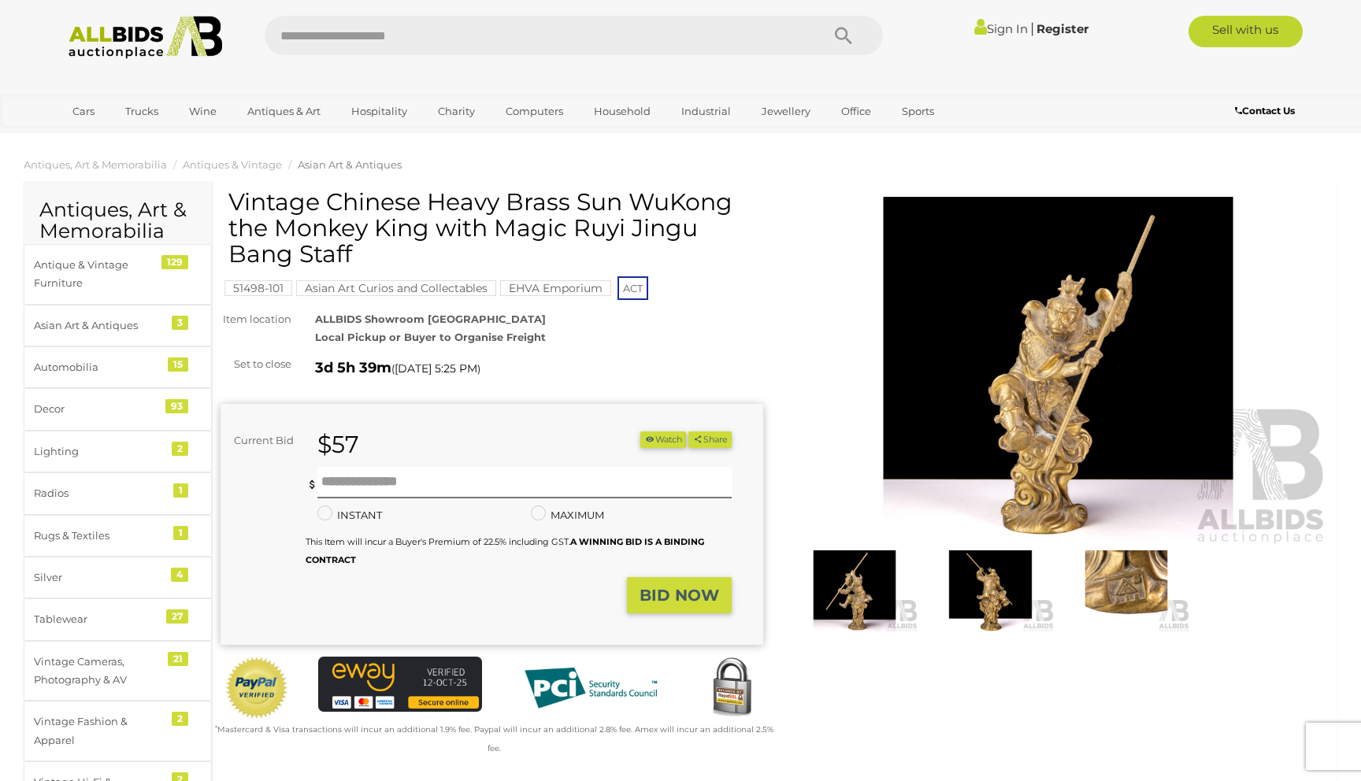
click at [865, 589] on img at bounding box center [855, 591] width 128 height 83
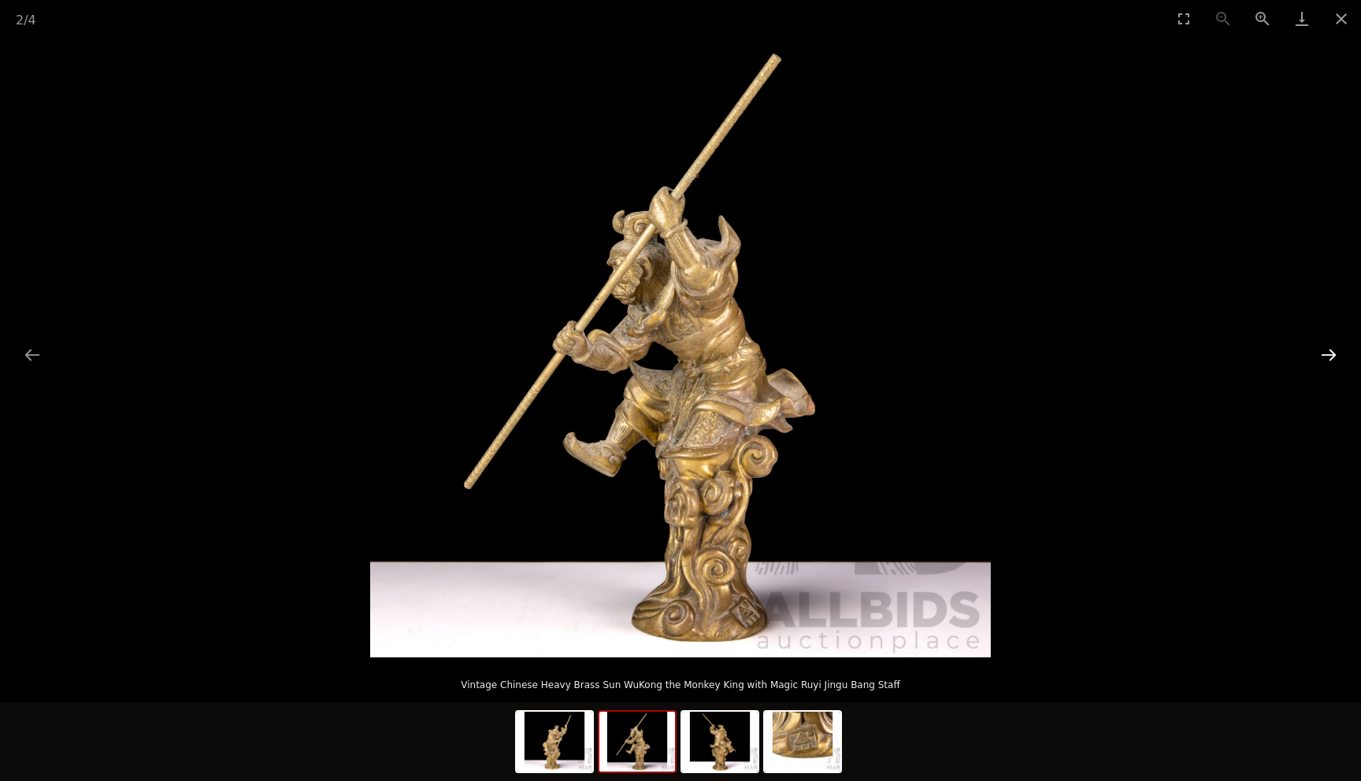
click at [1328, 355] on button "Next slide" at bounding box center [1328, 354] width 33 height 31
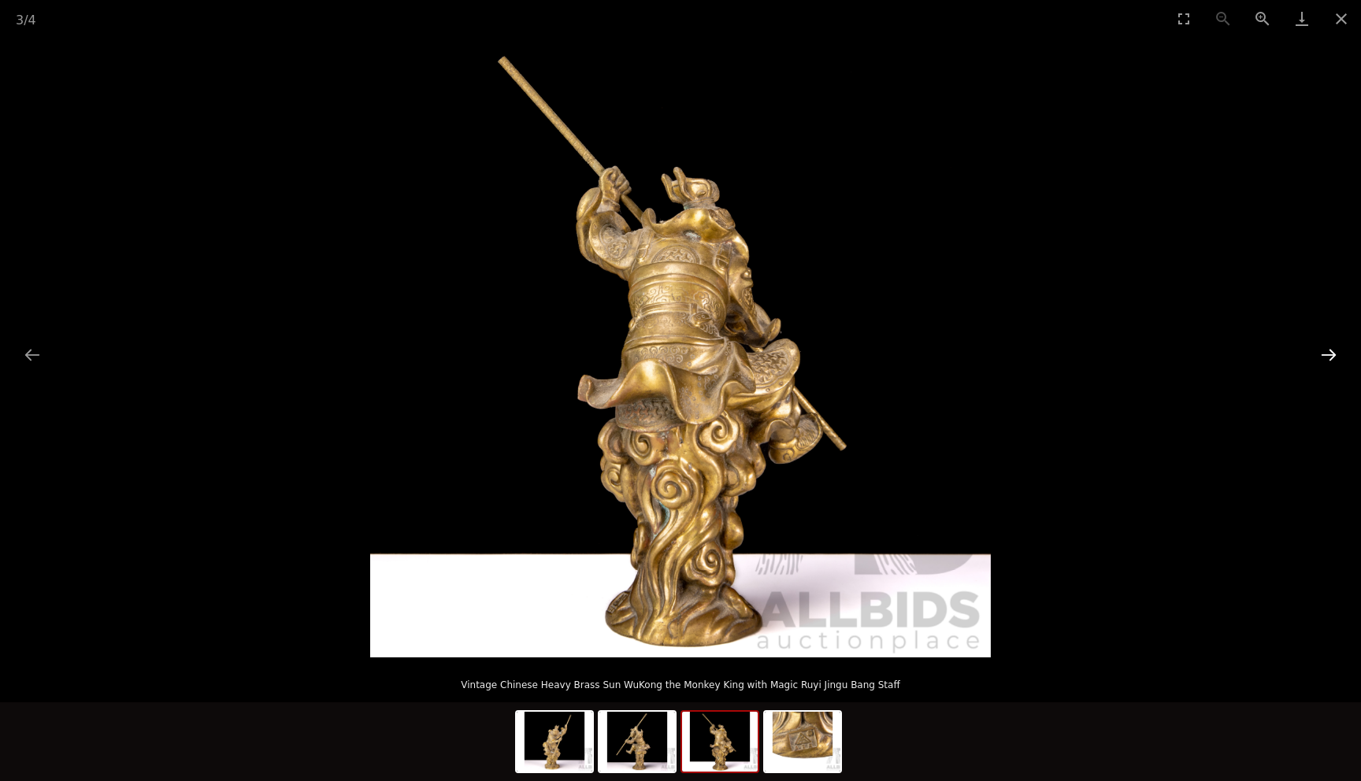
click at [1328, 355] on button "Next slide" at bounding box center [1328, 354] width 33 height 31
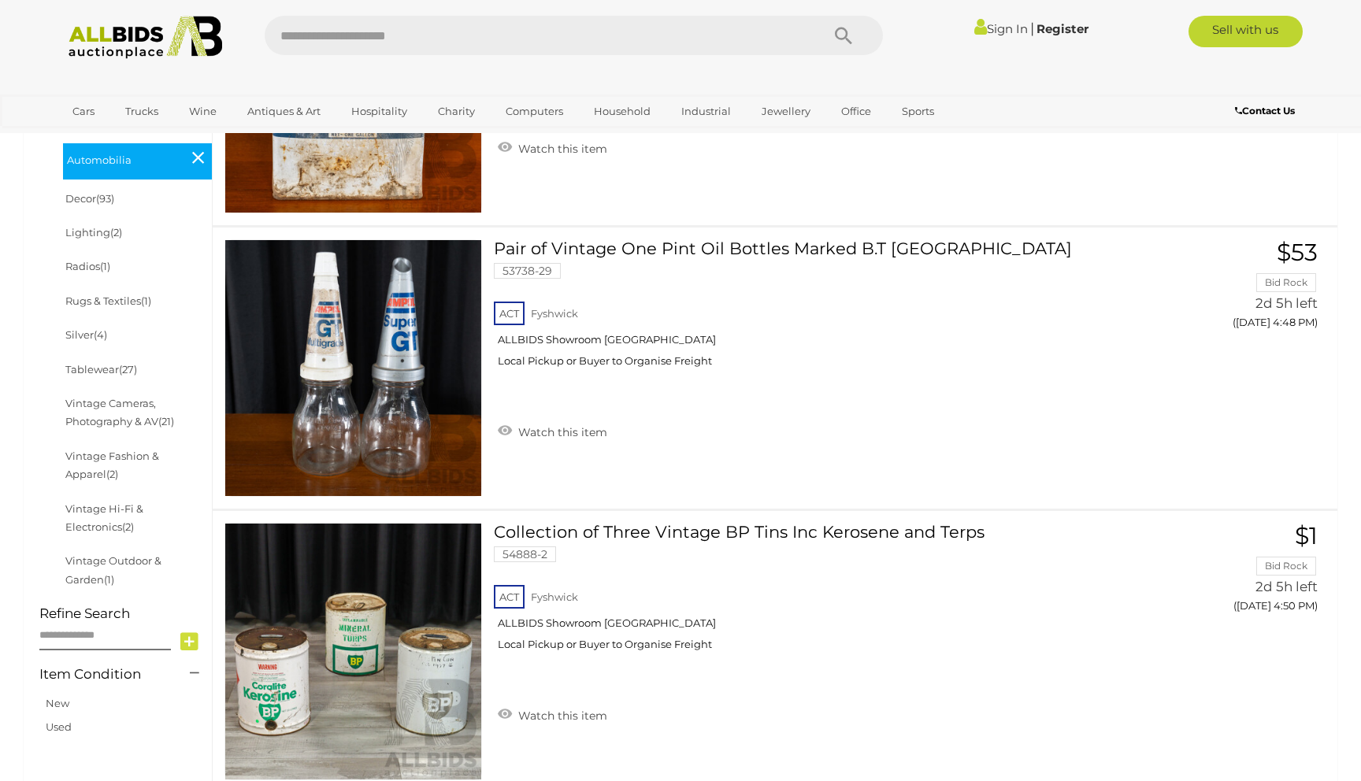
scroll to position [564, 0]
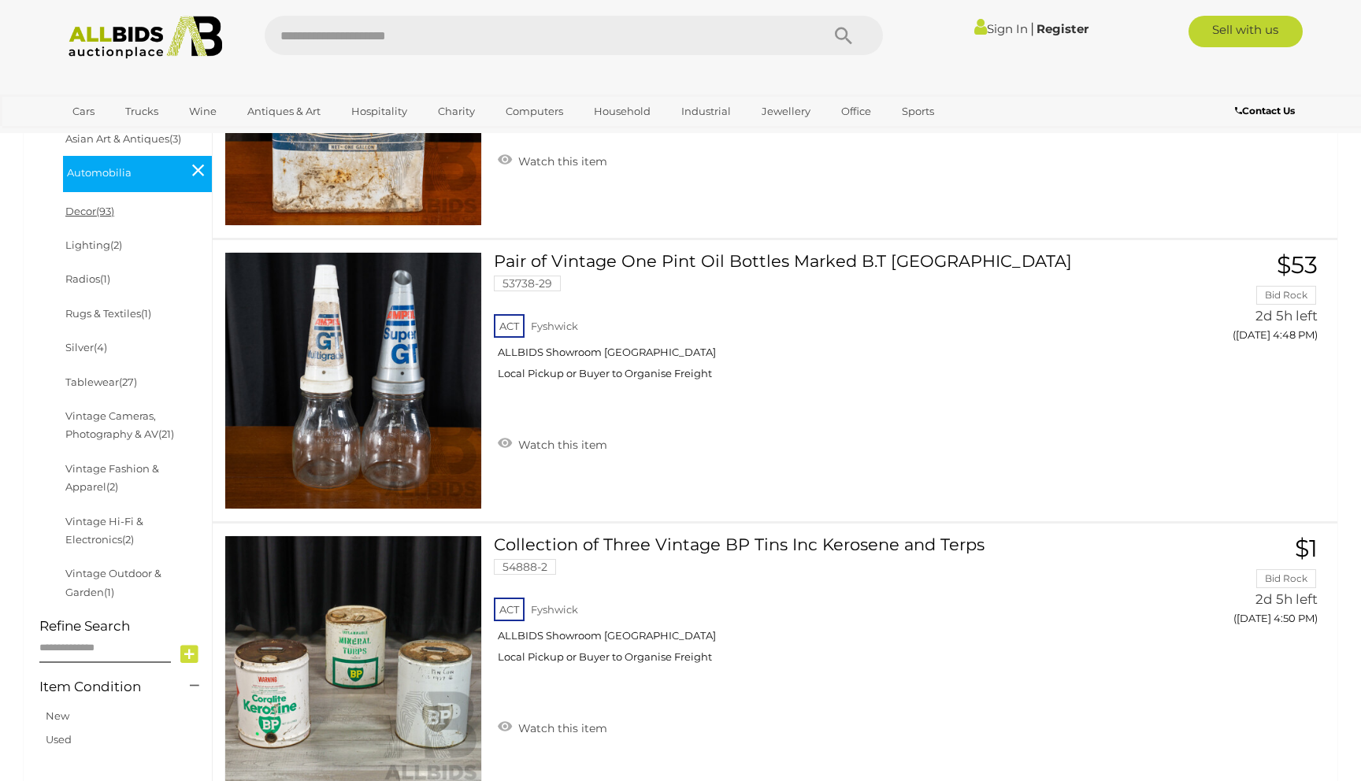
click at [90, 213] on link "Decor (93)" at bounding box center [89, 211] width 49 height 13
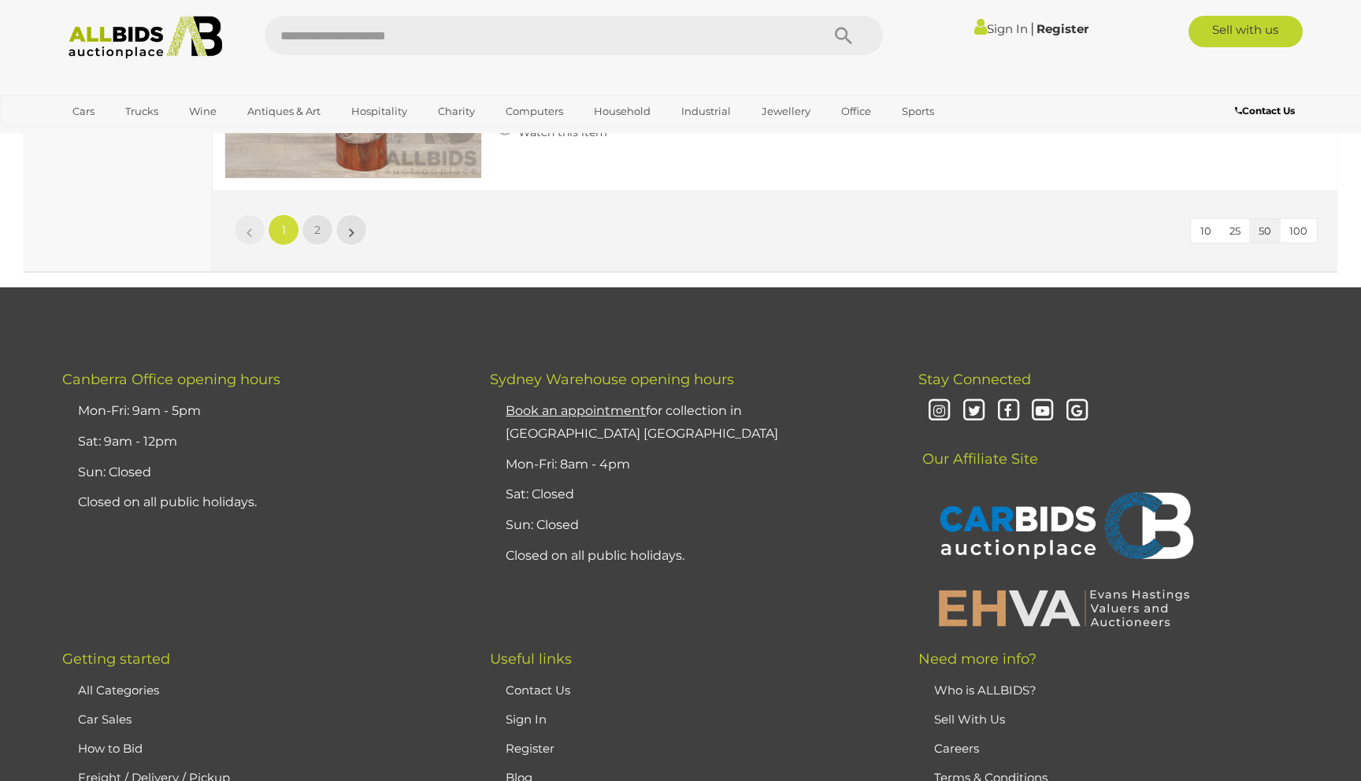
scroll to position [14164, 0]
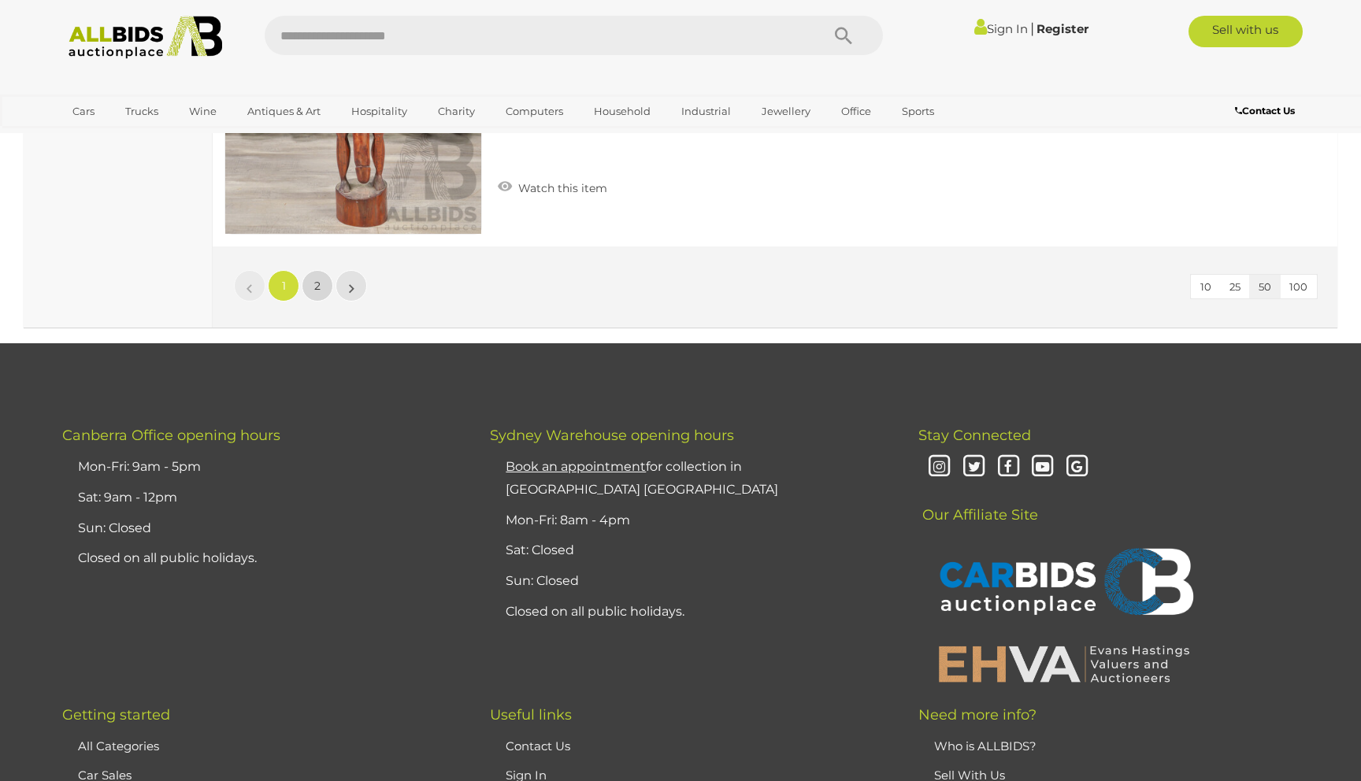
click at [320, 288] on span "2" at bounding box center [317, 286] width 6 height 14
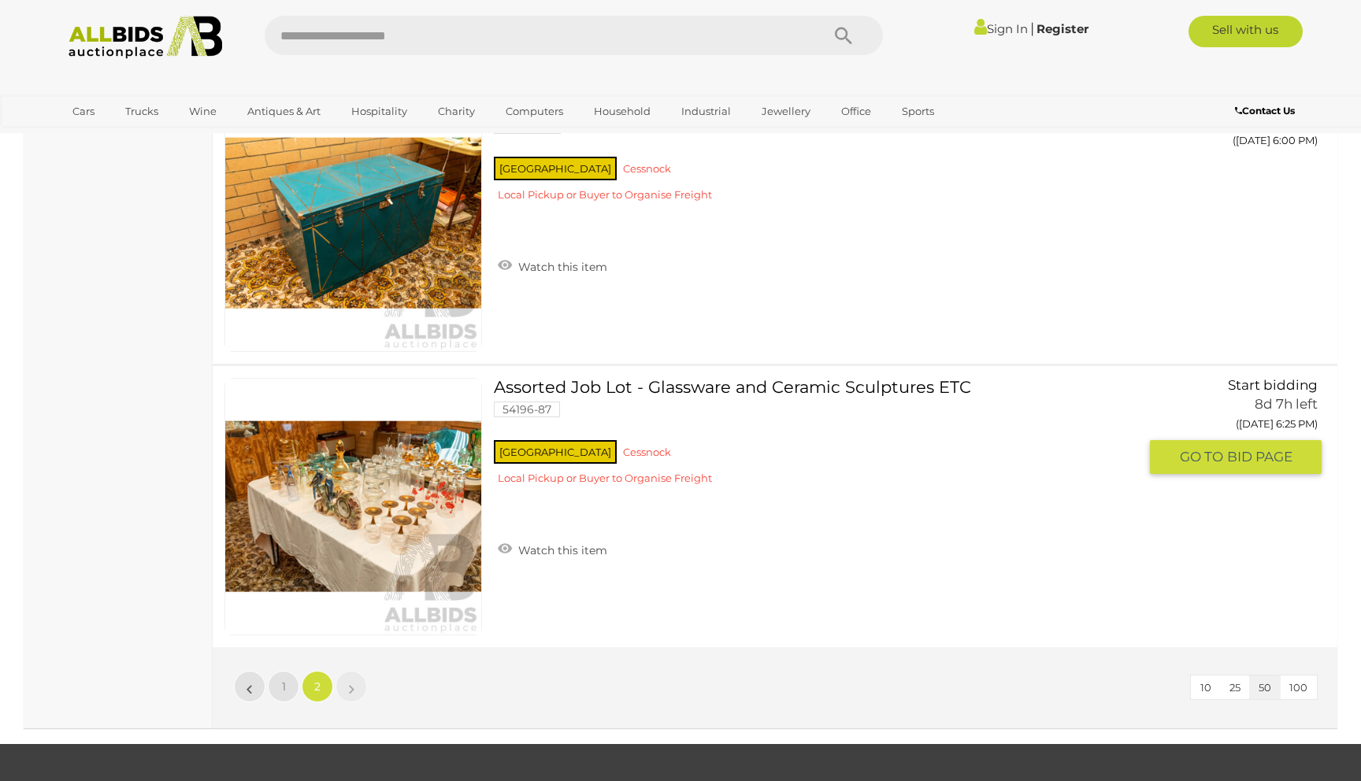
scroll to position [11756, 0]
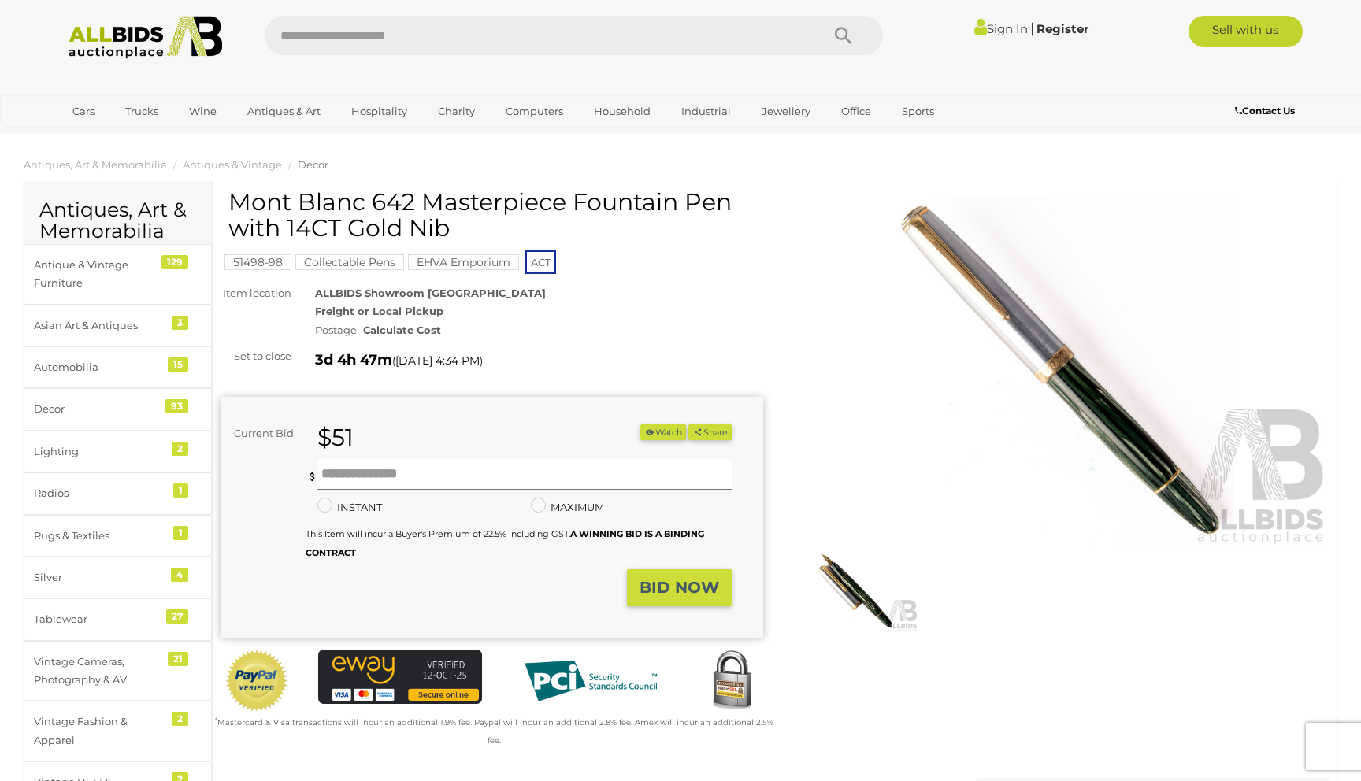
click at [849, 582] on img at bounding box center [855, 591] width 128 height 83
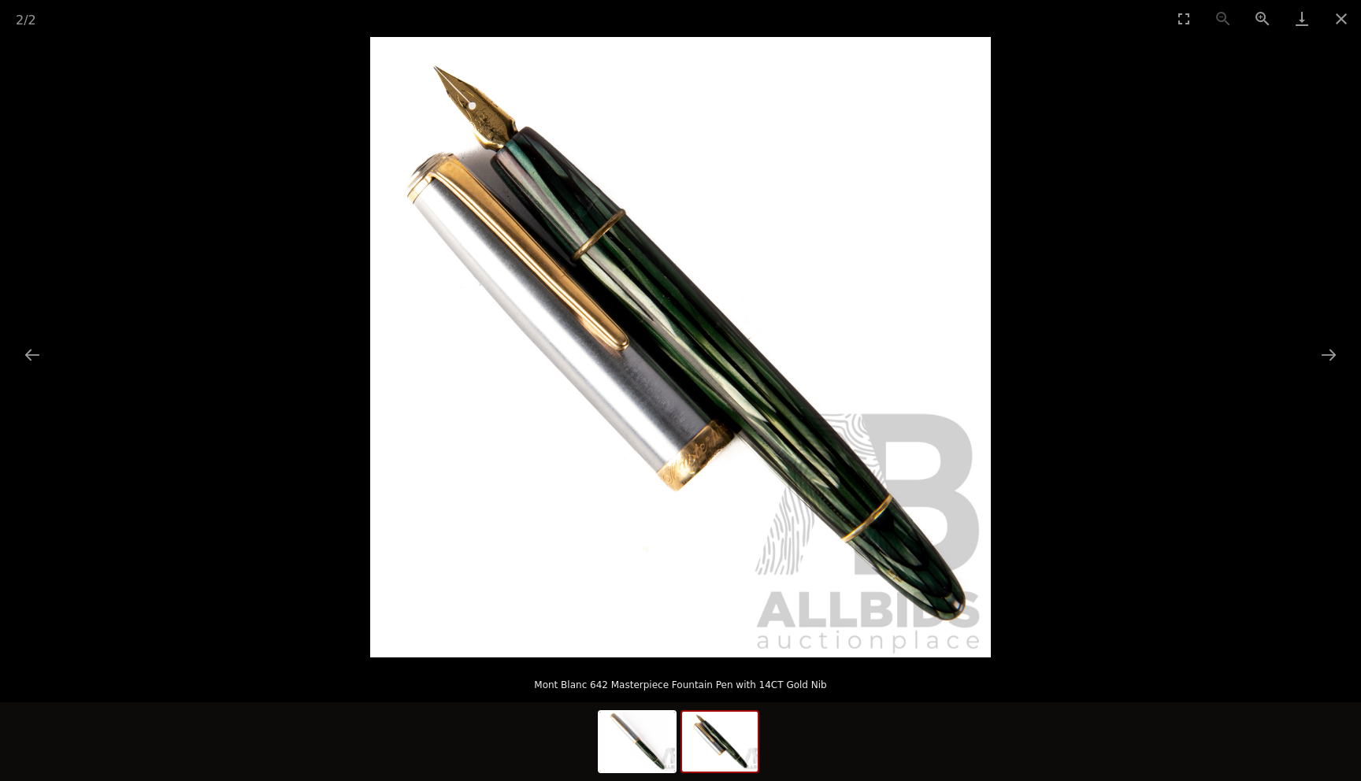
click at [743, 746] on img at bounding box center [720, 742] width 76 height 60
click at [638, 754] on img at bounding box center [637, 742] width 76 height 60
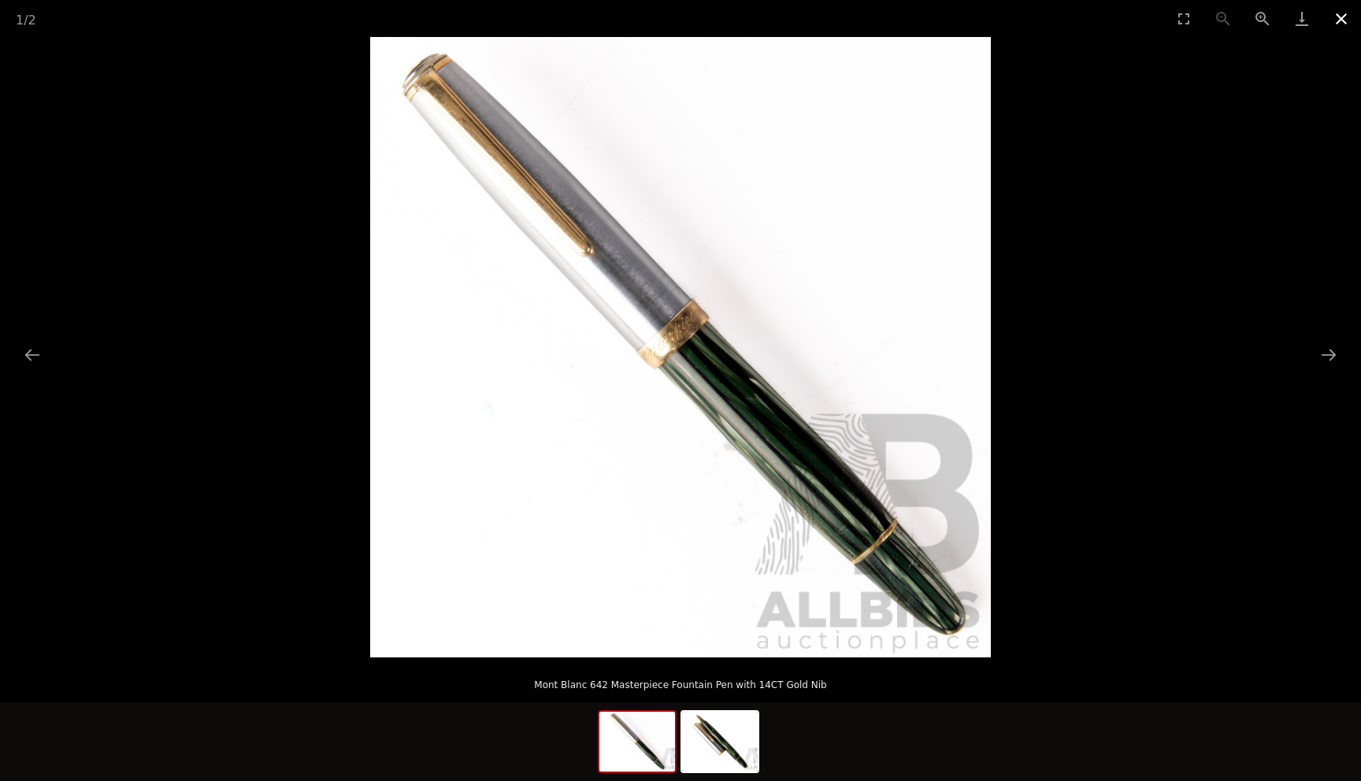
click at [1336, 20] on button "Close gallery" at bounding box center [1340, 18] width 39 height 37
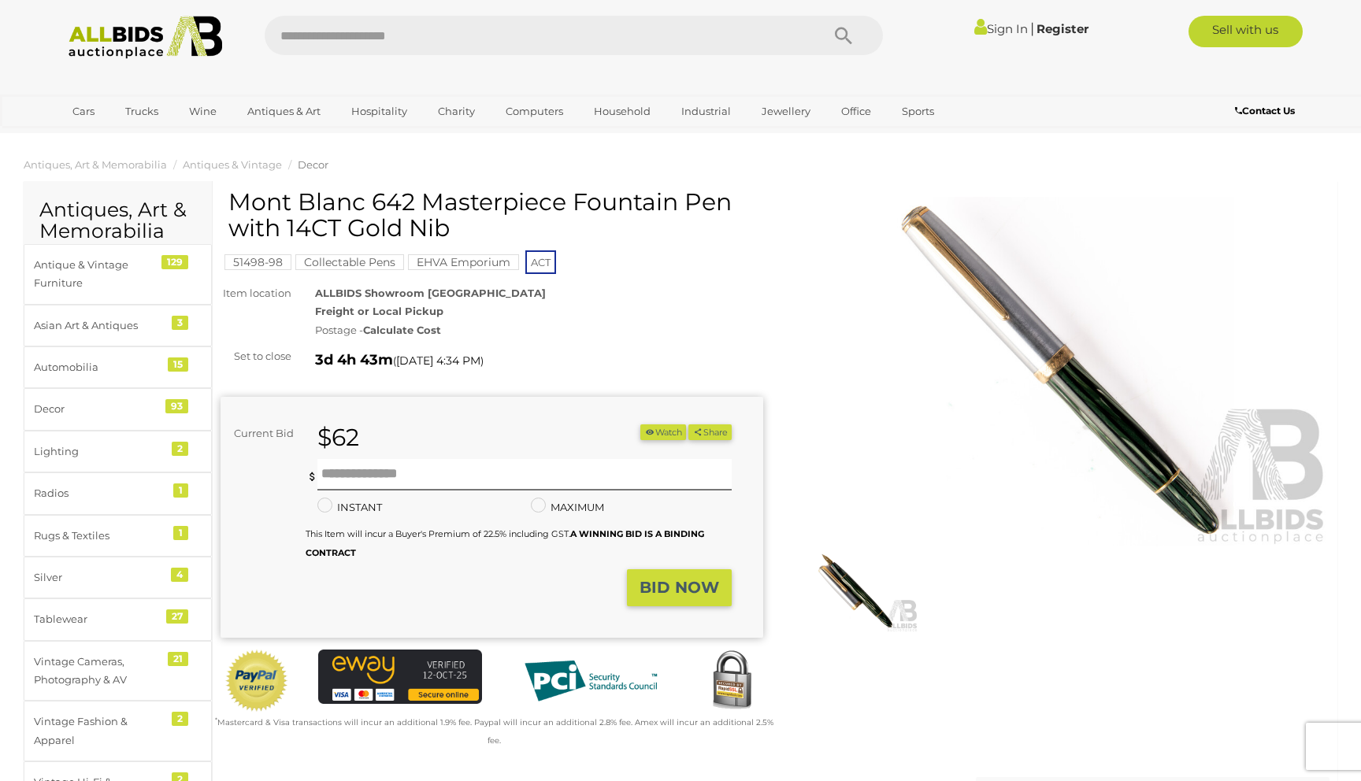
click at [862, 602] on img at bounding box center [855, 591] width 128 height 83
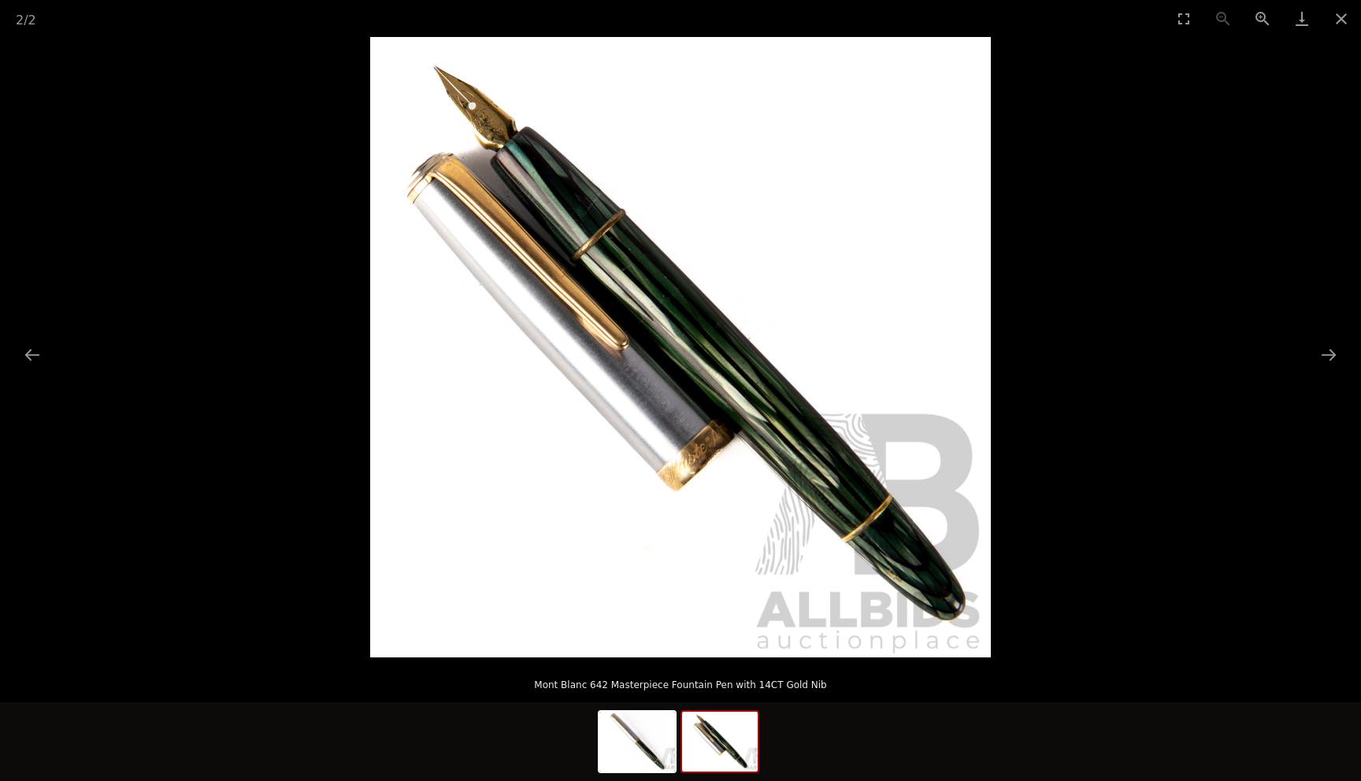
click at [1193, 263] on picture at bounding box center [680, 347] width 1361 height 621
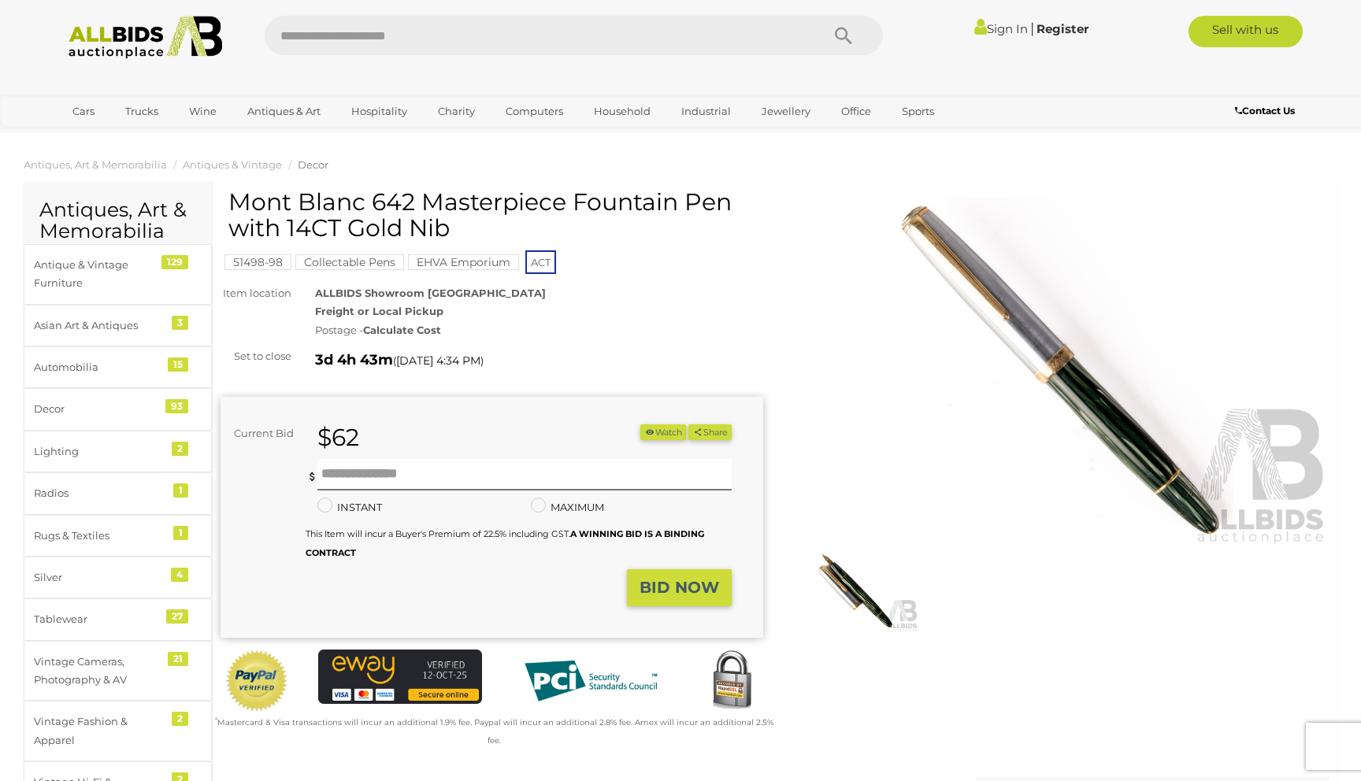
click at [250, 197] on h1 "Mont Blanc 642 Masterpiece Fountain Pen with 14CT Gold Nib" at bounding box center [493, 215] width 531 height 52
drag, startPoint x: 250, startPoint y: 197, endPoint x: 484, endPoint y: 197, distance: 233.9
click at [484, 197] on h1 "Mont Blanc 642 Masterpiece Fountain Pen with 14CT Gold Nib" at bounding box center [493, 215] width 531 height 52
copy h1 "Mont Blanc 642 Masterpiece"
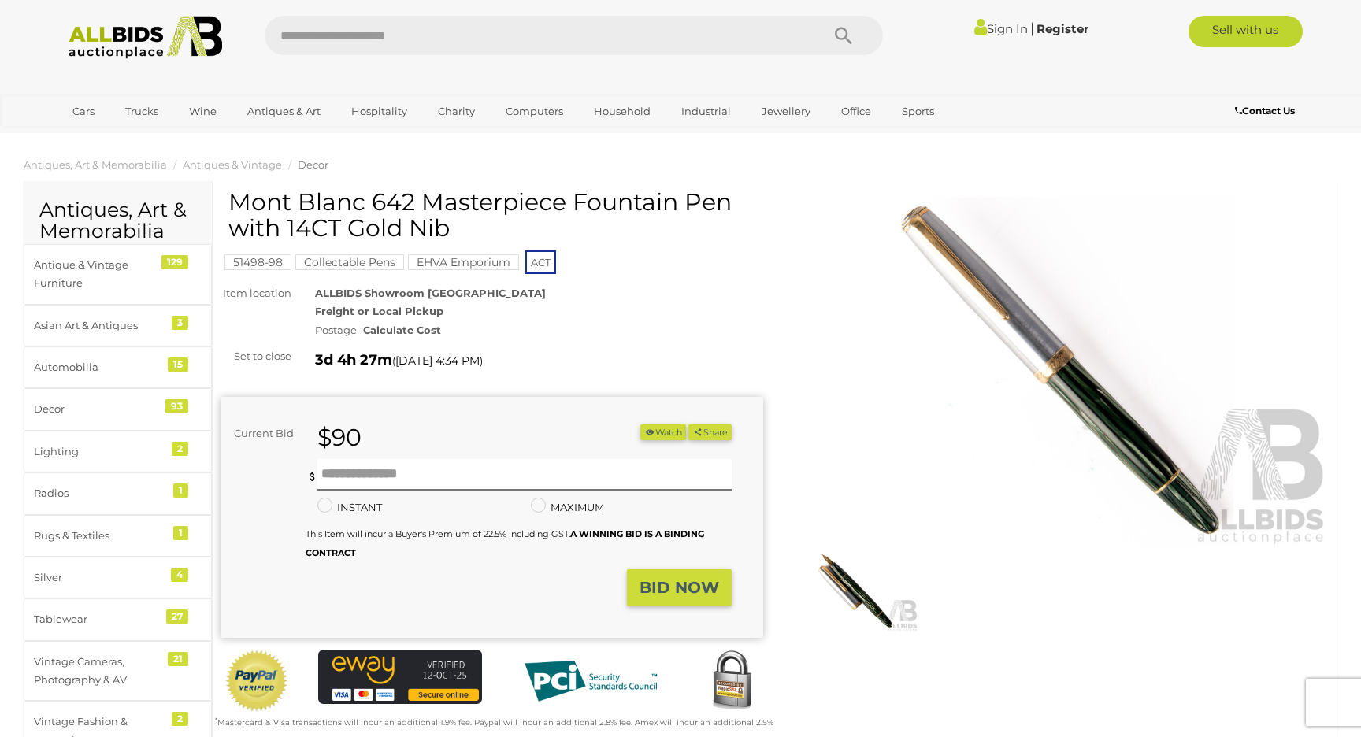
click at [659, 202] on h1 "Mont Blanc 642 Masterpiece Fountain Pen with 14CT Gold Nib" at bounding box center [493, 215] width 531 height 52
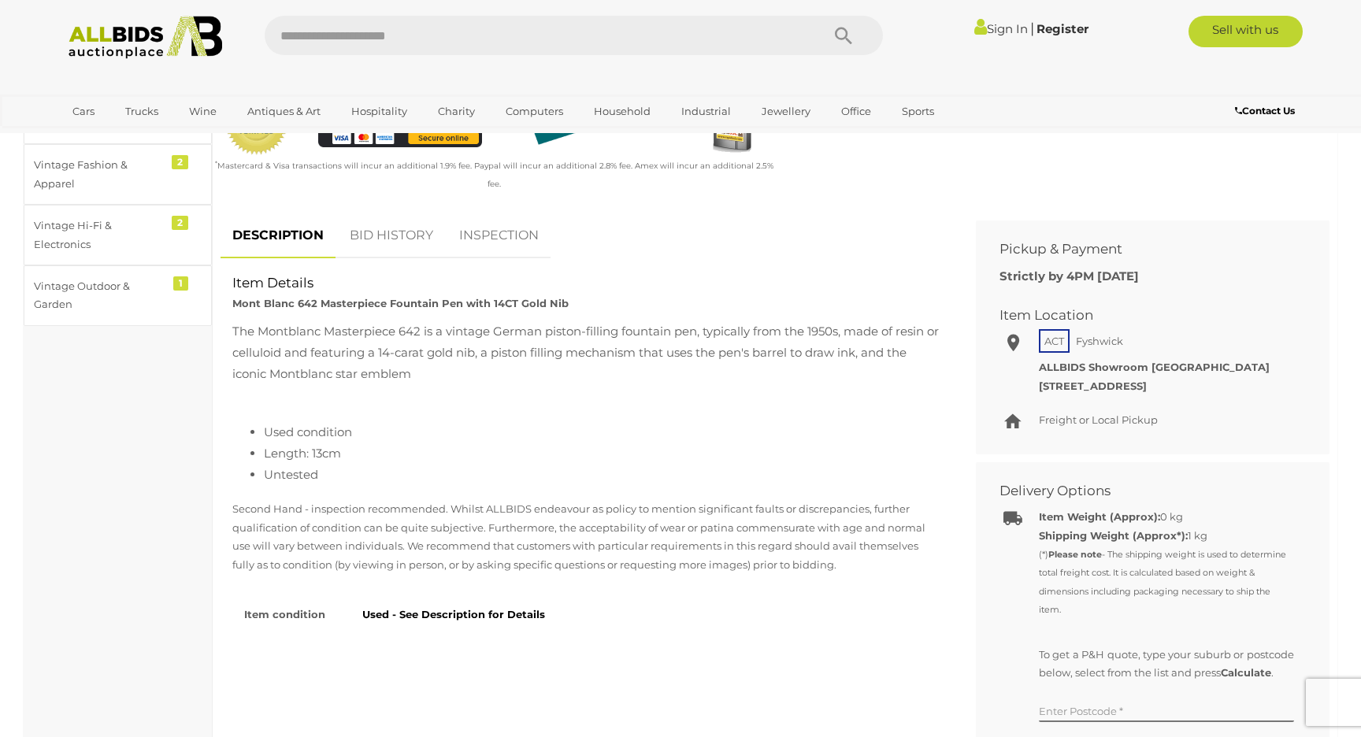
scroll to position [558, 0]
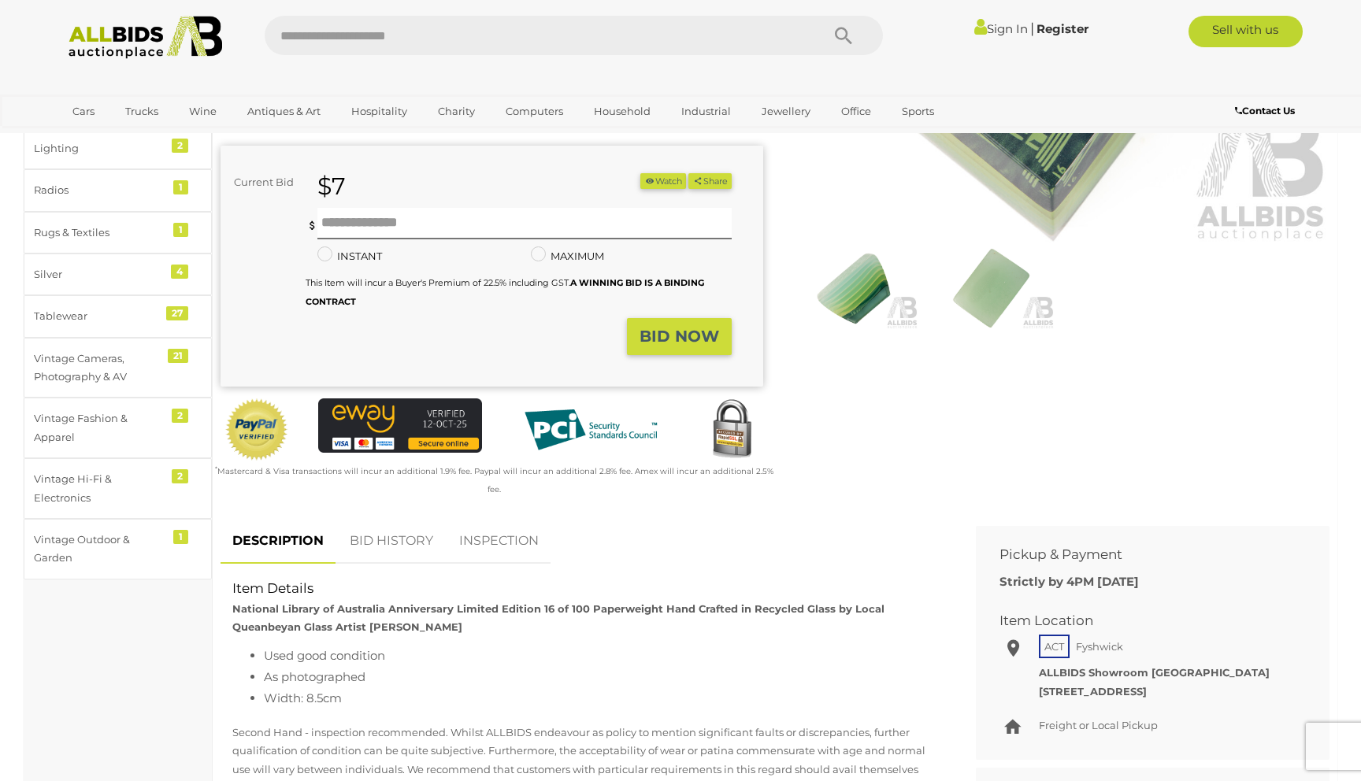
scroll to position [325, 0]
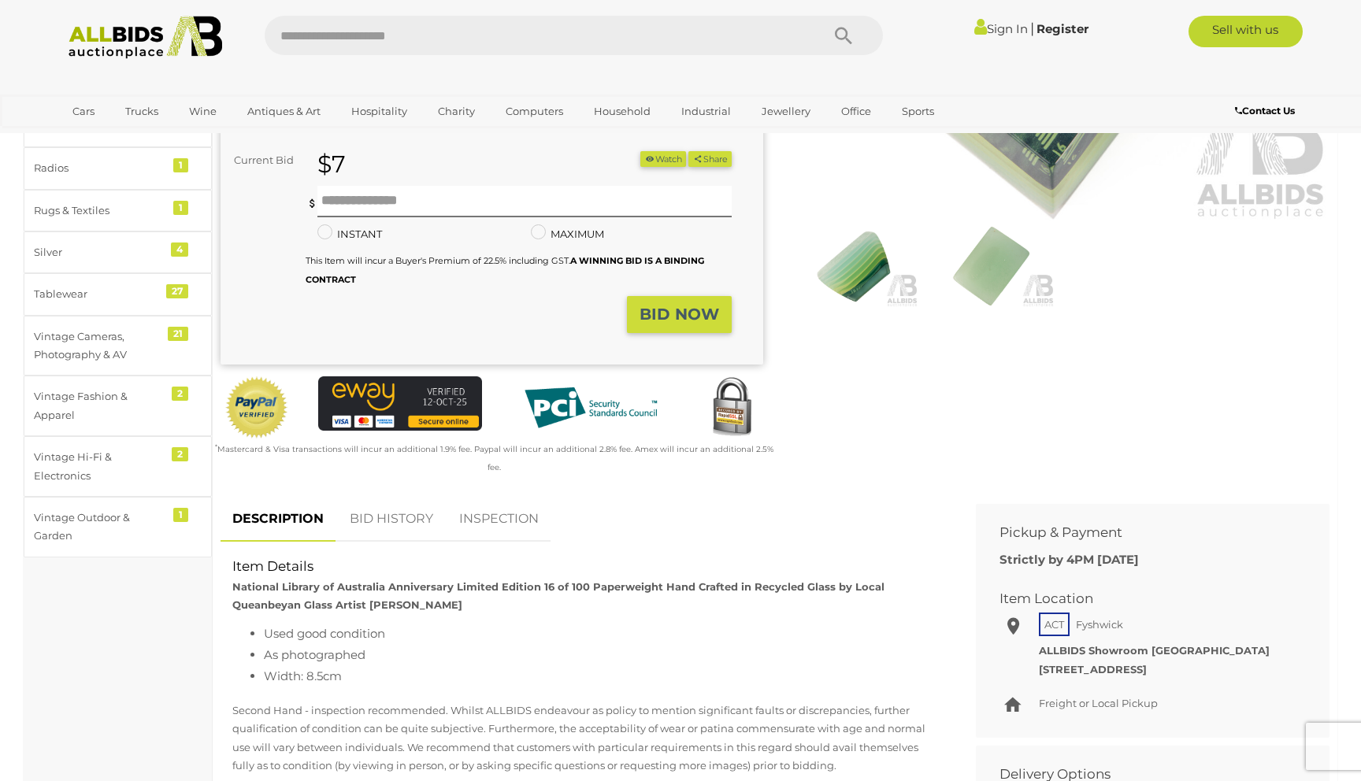
click at [857, 271] on img at bounding box center [855, 266] width 128 height 83
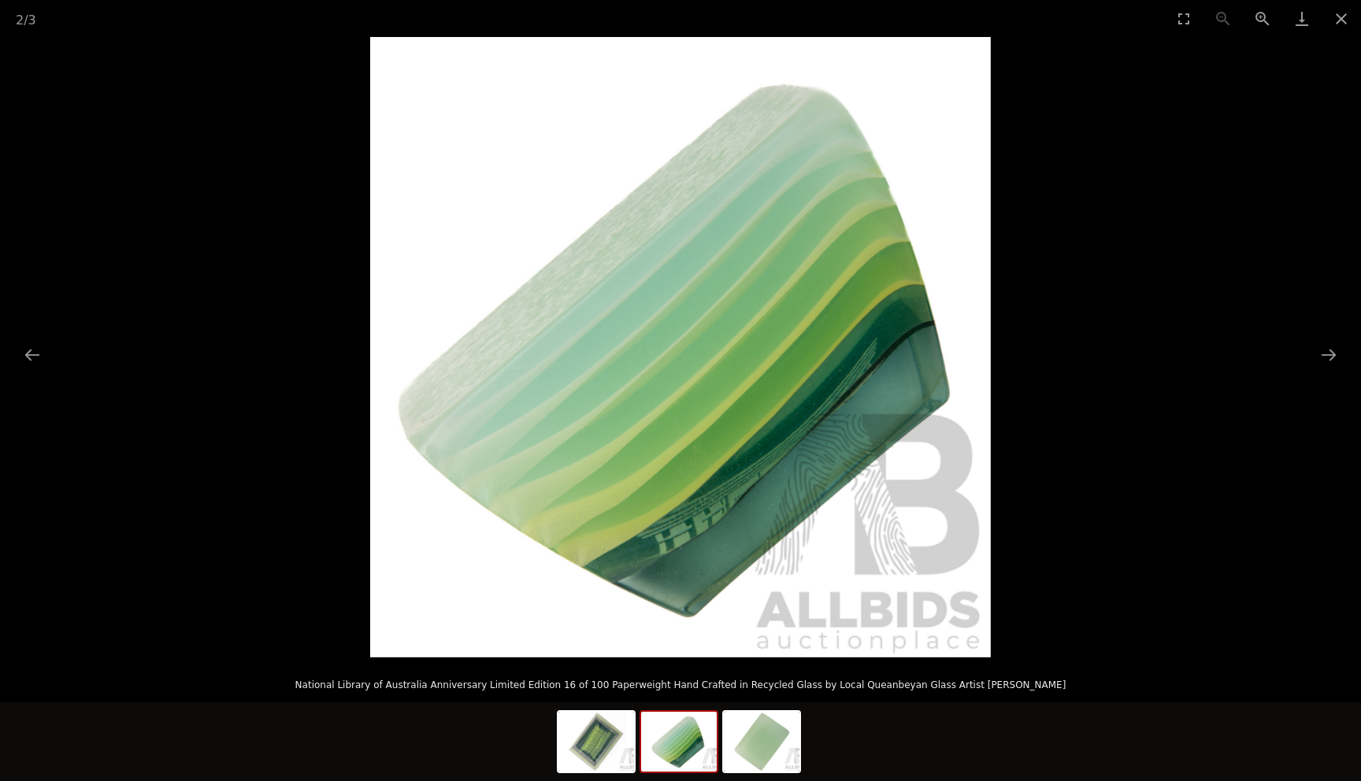
click at [674, 752] on img at bounding box center [679, 742] width 76 height 60
click at [753, 751] on img at bounding box center [762, 742] width 76 height 60
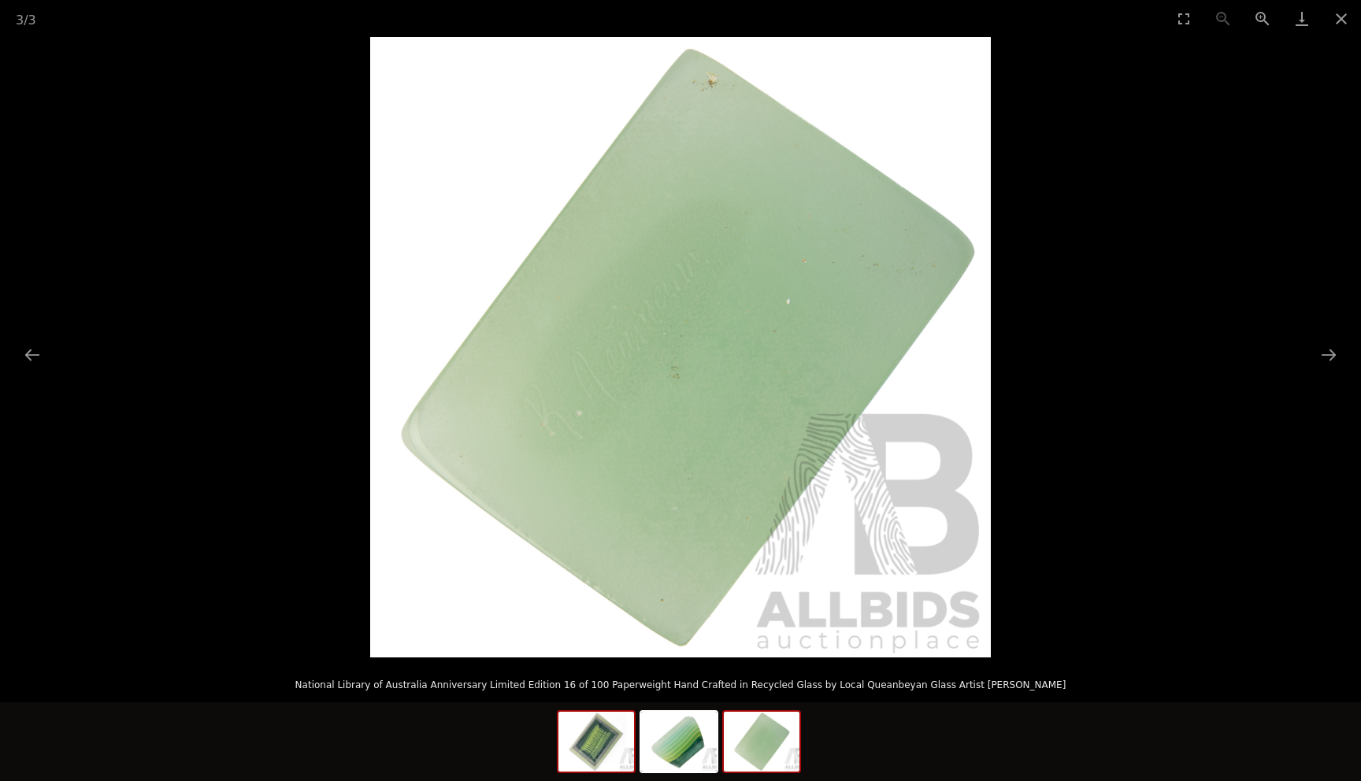
click at [593, 746] on img at bounding box center [596, 742] width 76 height 60
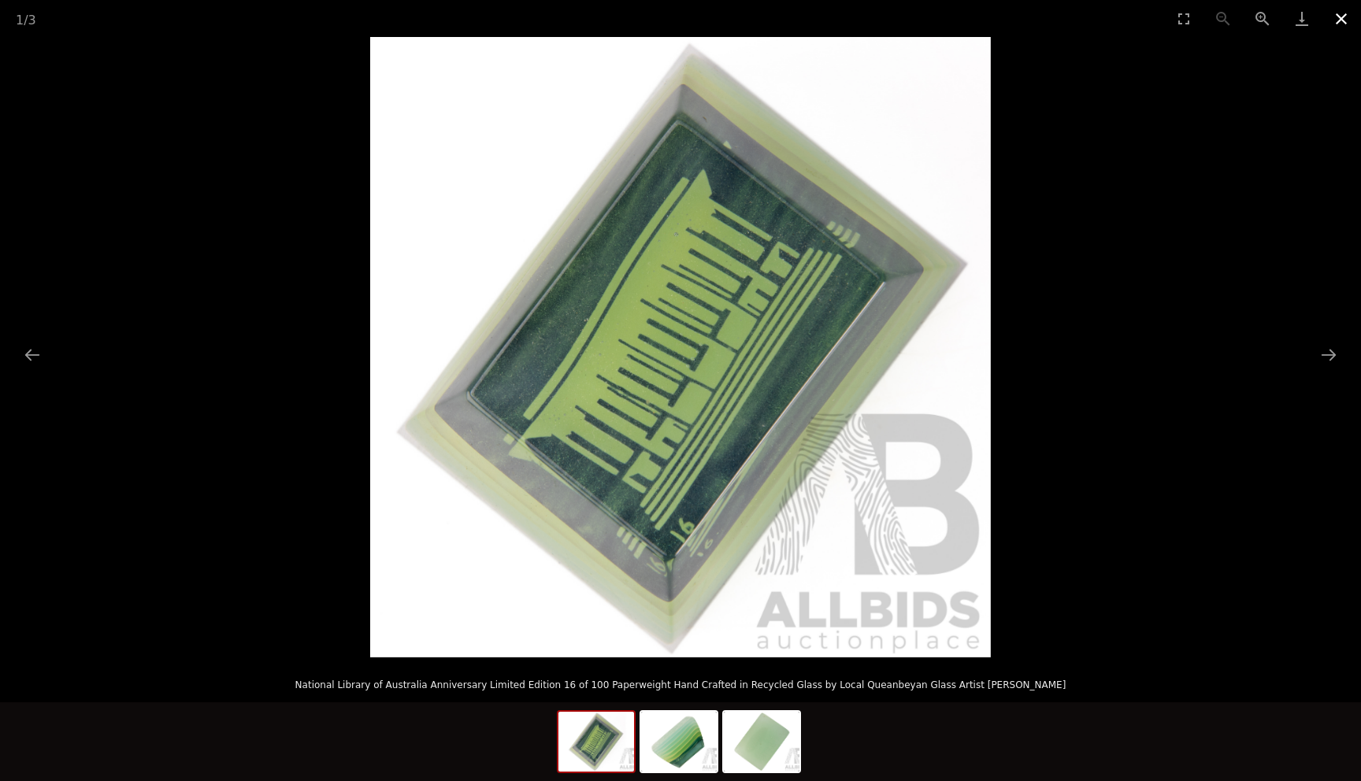
click at [1348, 14] on button "Close gallery" at bounding box center [1340, 18] width 39 height 37
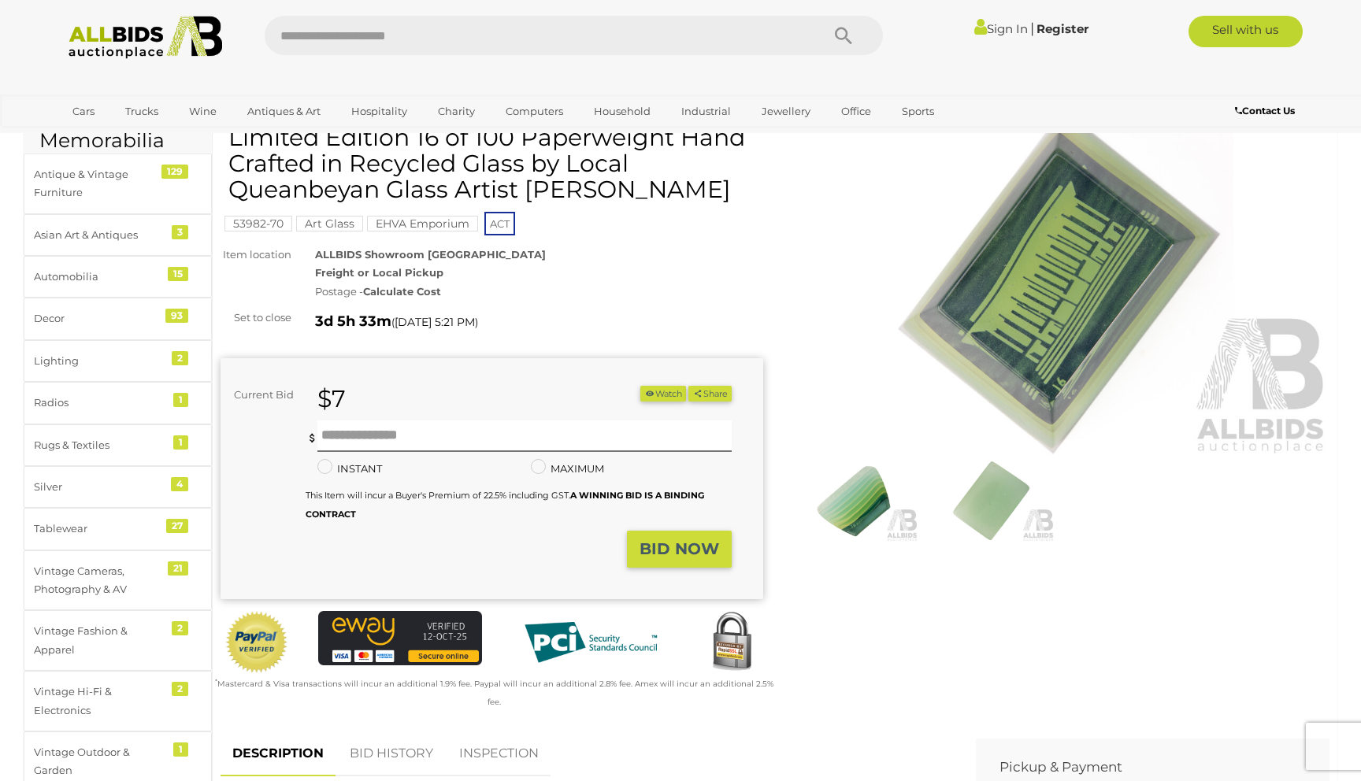
scroll to position [93, 0]
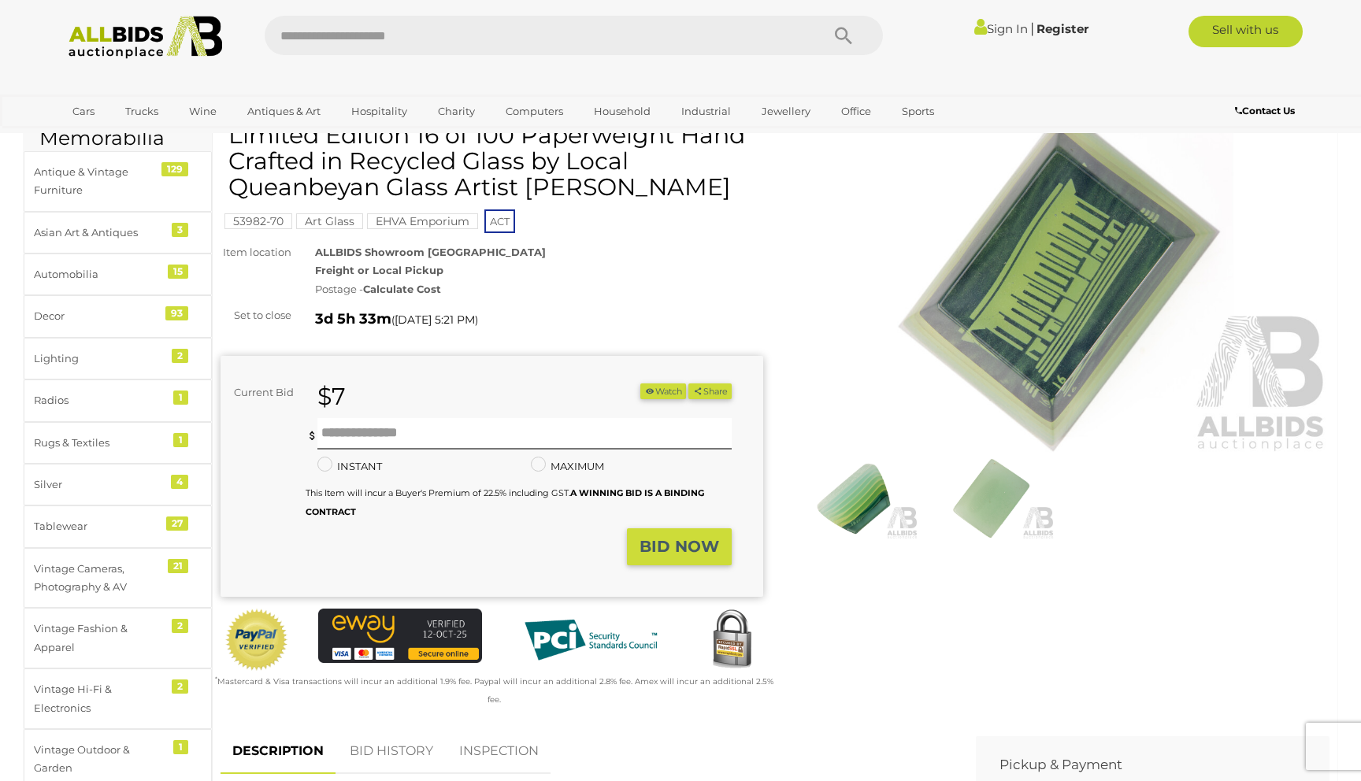
click at [395, 290] on strong "Calculate Cost" at bounding box center [402, 289] width 78 height 13
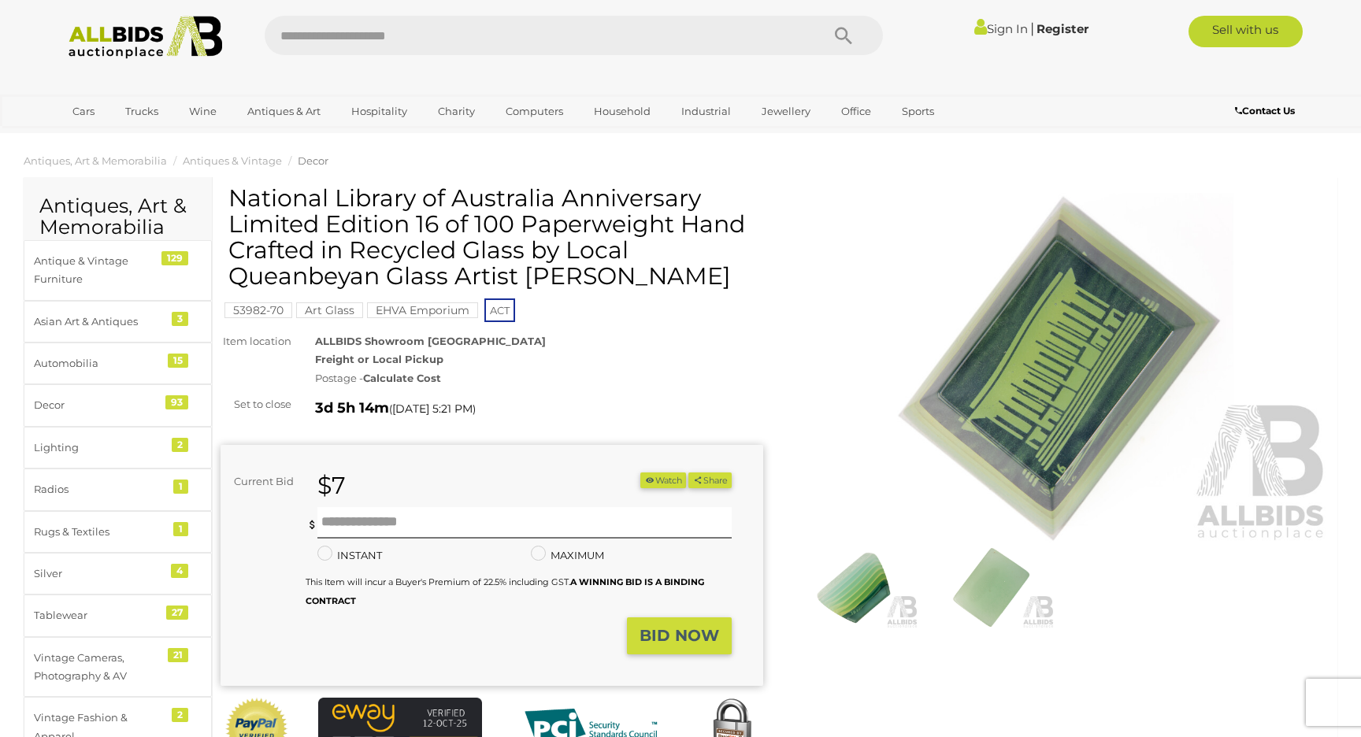
scroll to position [0, 0]
